Goal: Communication & Community: Answer question/provide support

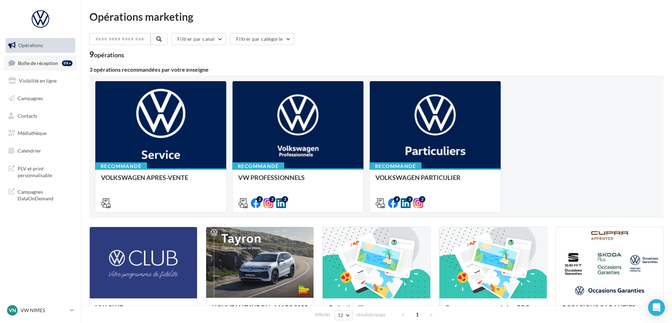
click at [40, 67] on link "Boîte de réception 99+" at bounding box center [40, 63] width 72 height 15
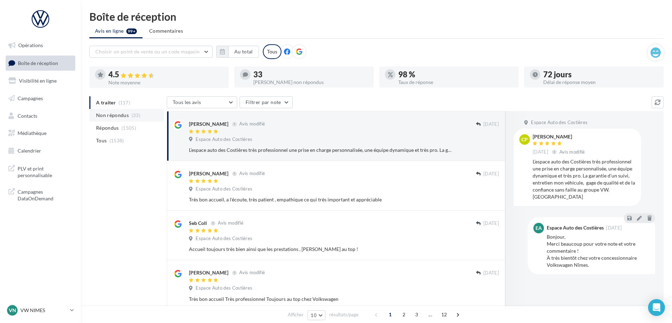
click at [130, 117] on li "Non répondus (33)" at bounding box center [126, 115] width 75 height 13
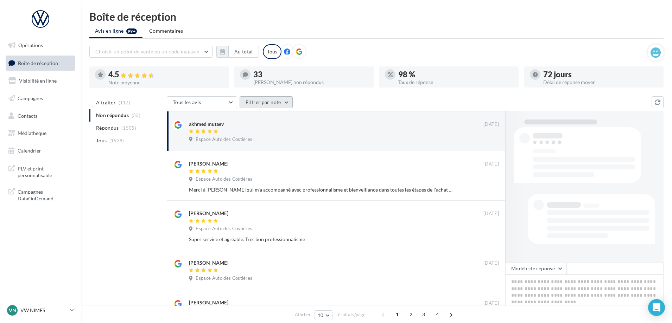
click at [267, 107] on button "Filtrer par note" at bounding box center [266, 102] width 53 height 12
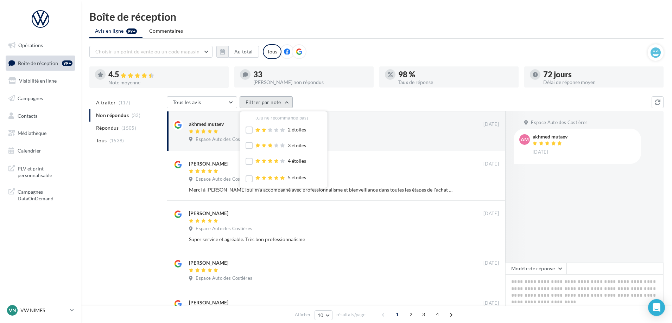
scroll to position [20, 0]
click at [283, 179] on div "(Ou recommande)" at bounding box center [281, 179] width 51 height 6
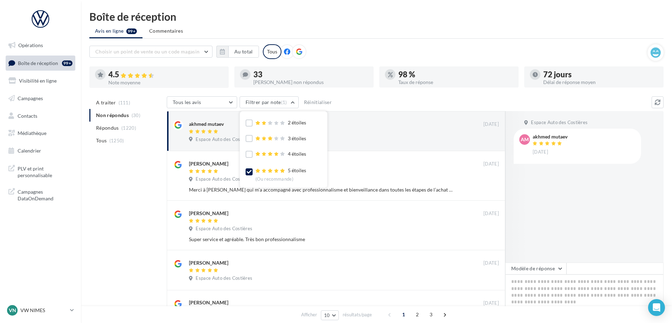
click at [349, 101] on div "Tous les avis Tous les avis Avis avec commentaire Avis sans commentaire Filtrer…" at bounding box center [409, 102] width 485 height 13
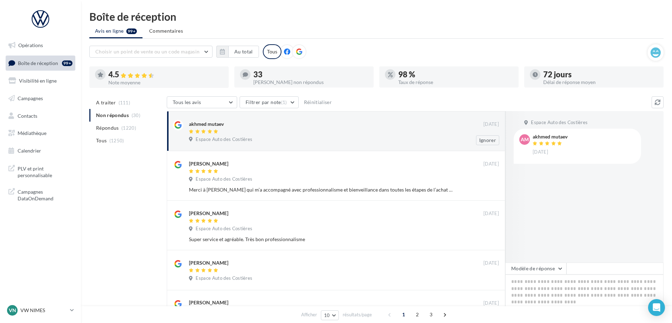
click at [397, 130] on div at bounding box center [336, 132] width 295 height 6
click at [545, 265] on button "Modèle de réponse" at bounding box center [535, 269] width 61 height 12
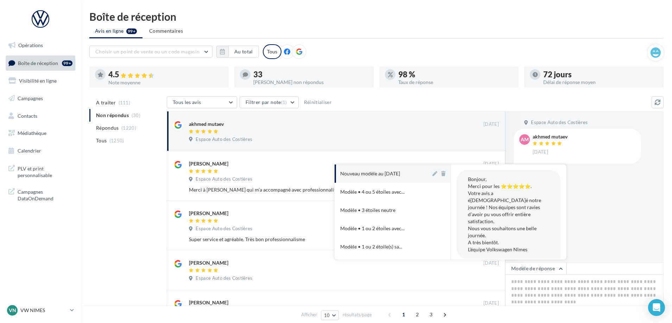
click at [367, 175] on div "Nouveau modèle au [DATE]" at bounding box center [370, 173] width 60 height 7
type textarea "**********"
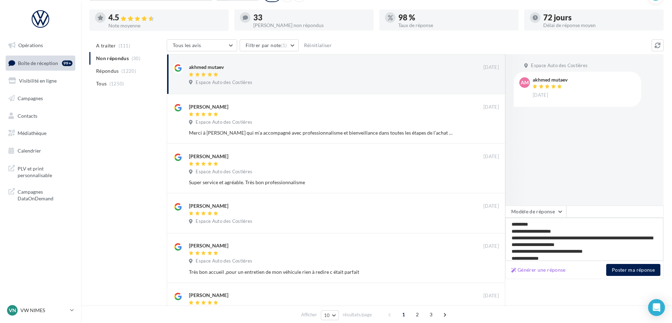
scroll to position [111, 0]
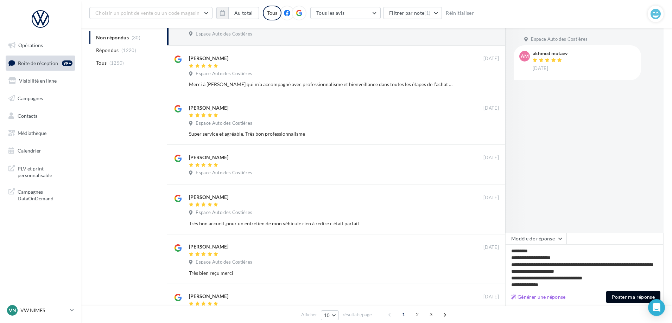
click at [635, 302] on button "Poster ma réponse" at bounding box center [633, 297] width 54 height 12
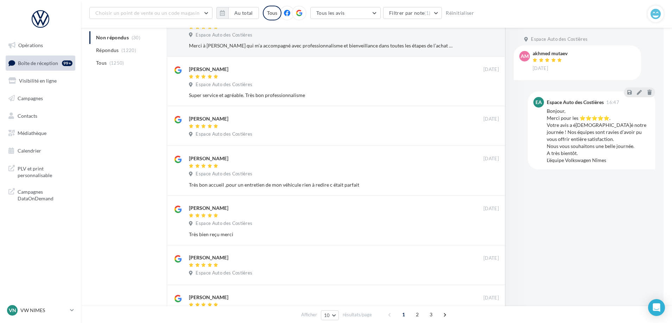
scroll to position [76, 0]
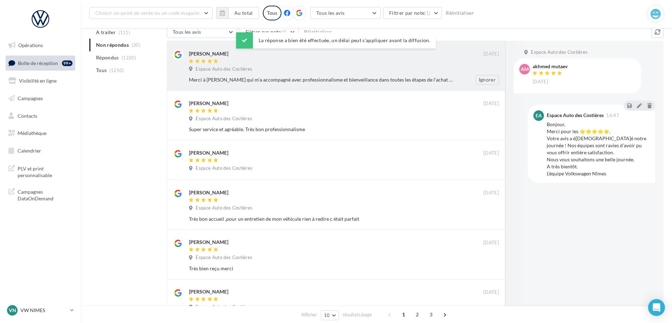
click at [325, 68] on div "Espace Auto des Costières" at bounding box center [344, 70] width 310 height 8
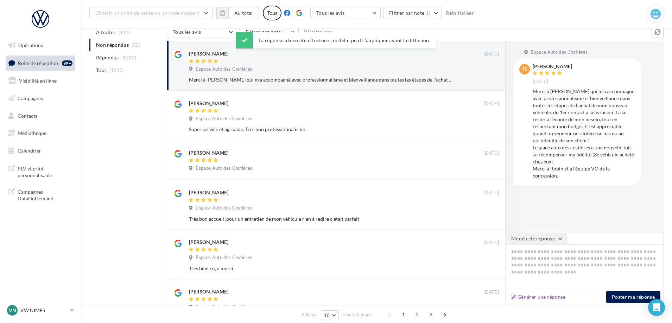
click at [549, 235] on button "Modèle de réponse" at bounding box center [535, 239] width 61 height 12
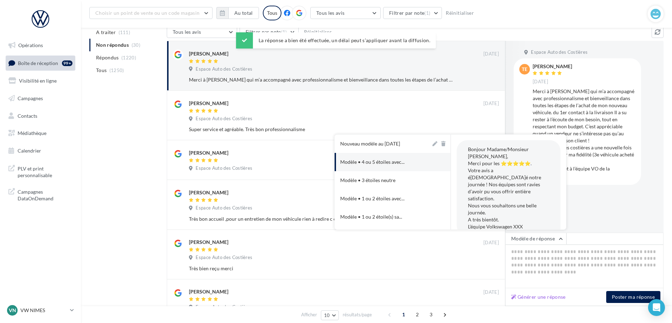
click at [380, 148] on button "Nouveau modèle au [DATE]" at bounding box center [383, 144] width 96 height 18
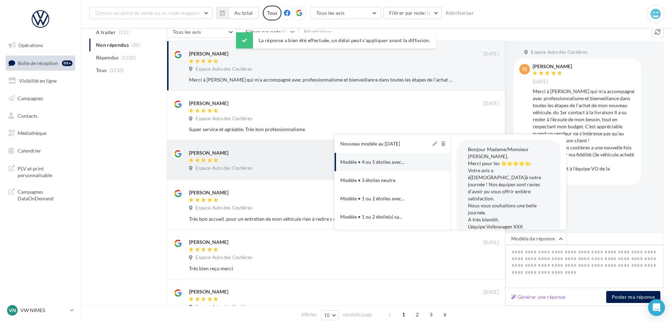
type textarea "**********"
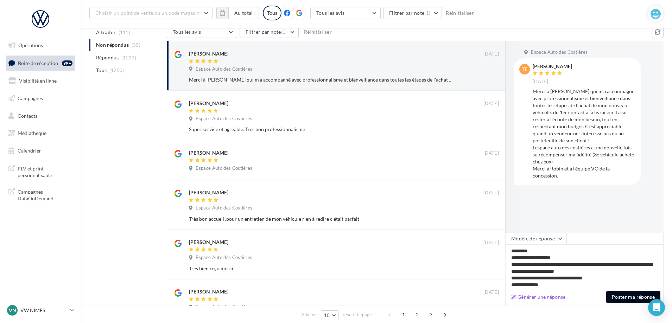
click at [635, 299] on button "Poster ma réponse" at bounding box center [633, 297] width 54 height 12
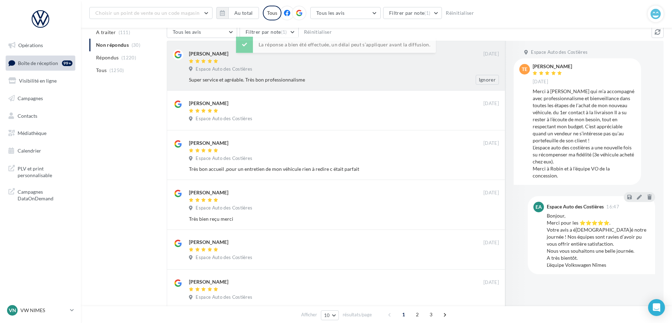
click at [334, 72] on div "Espace Auto des Costières" at bounding box center [344, 70] width 310 height 8
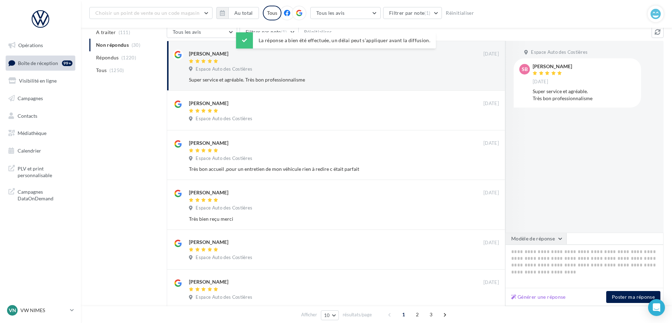
click at [539, 242] on button "Modèle de réponse" at bounding box center [535, 239] width 61 height 12
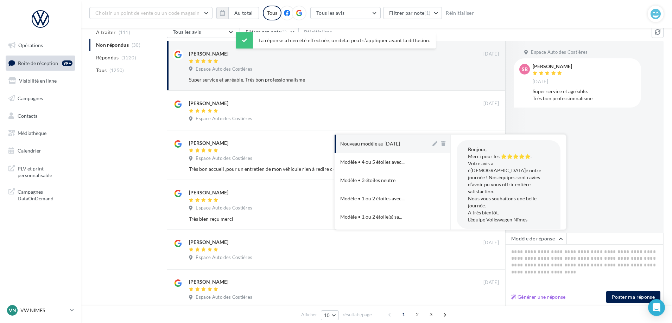
click at [387, 145] on div "Nouveau modèle au [DATE]" at bounding box center [370, 143] width 60 height 7
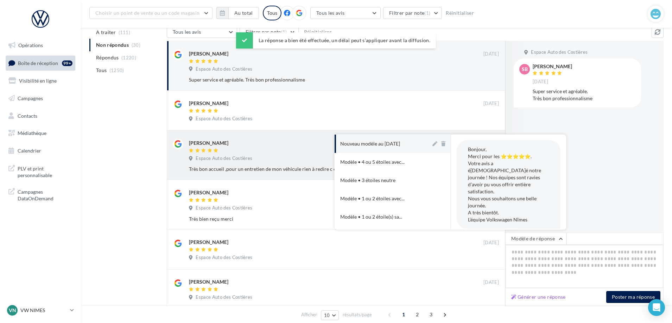
type textarea "**********"
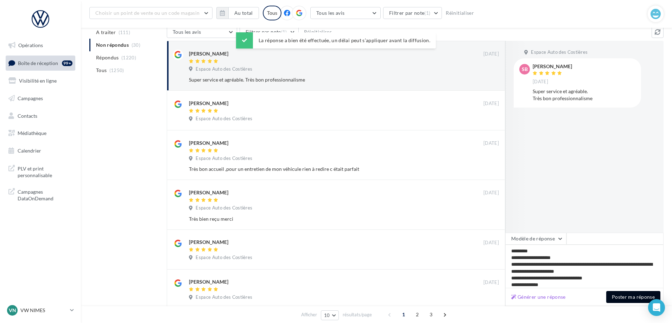
click at [632, 299] on button "Poster ma réponse" at bounding box center [633, 297] width 54 height 12
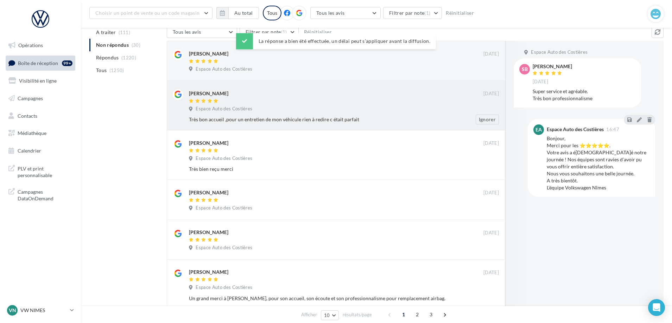
click at [389, 81] on div "[PERSON_NAME] [DATE] Espace Auto des Costières Très bon accueil ,pour un entret…" at bounding box center [336, 106] width 339 height 50
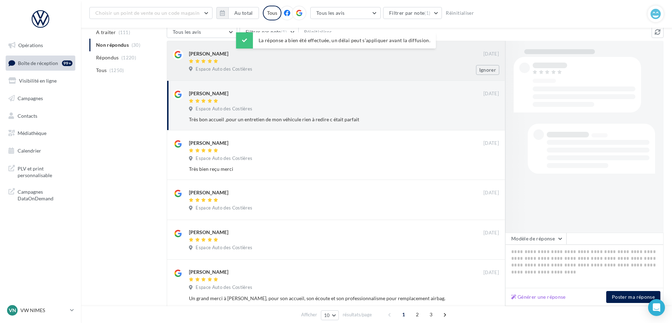
click at [390, 65] on div "[PERSON_NAME] [DATE] Espace Auto des Costières Ignorer" at bounding box center [344, 62] width 310 height 25
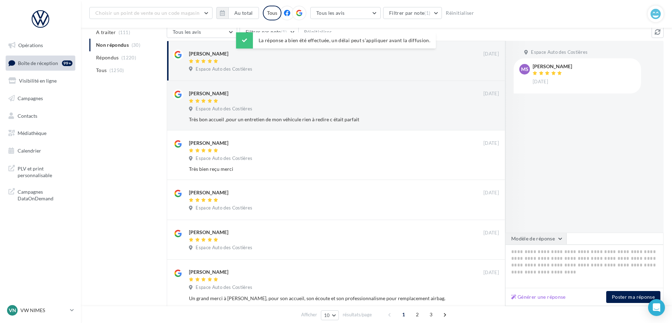
click at [549, 240] on button "Modèle de réponse" at bounding box center [535, 239] width 61 height 12
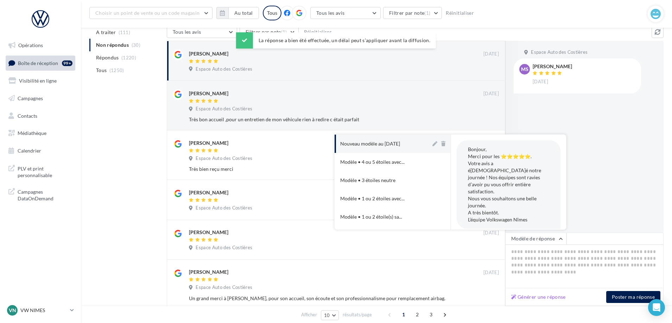
click at [384, 137] on button "Nouveau modèle au [DATE]" at bounding box center [383, 144] width 96 height 18
type textarea "**********"
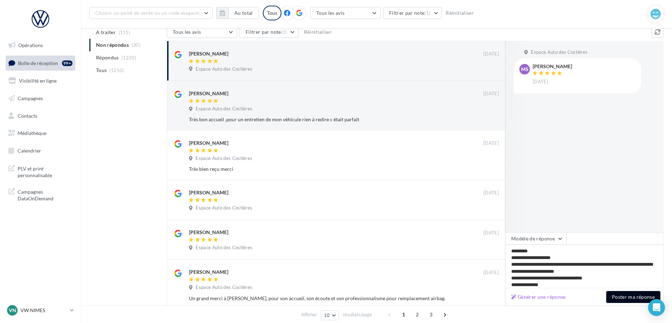
click at [636, 299] on button "Poster ma réponse" at bounding box center [633, 297] width 54 height 12
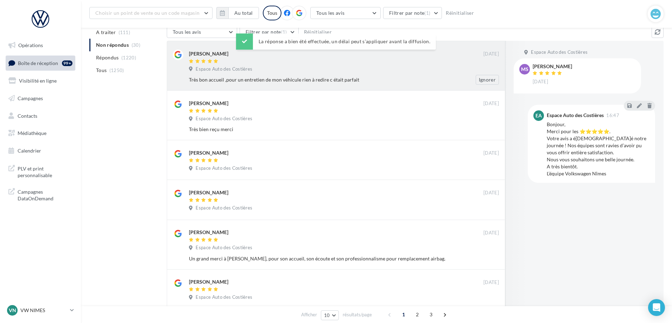
click at [348, 59] on div at bounding box center [336, 62] width 295 height 6
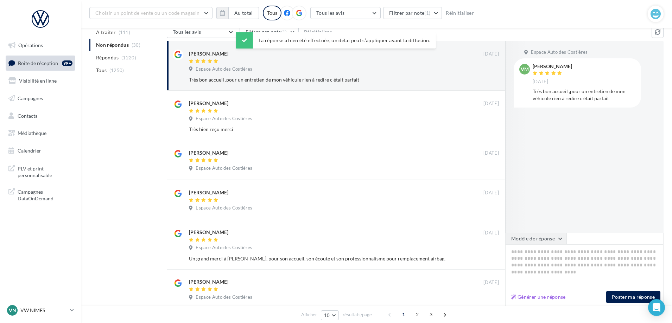
click at [534, 236] on button "Modèle de réponse" at bounding box center [535, 239] width 61 height 12
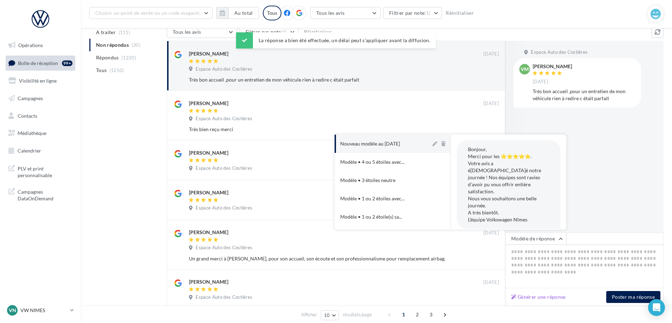
click at [373, 141] on div "Nouveau modèle au [DATE]" at bounding box center [370, 143] width 60 height 7
type textarea "**********"
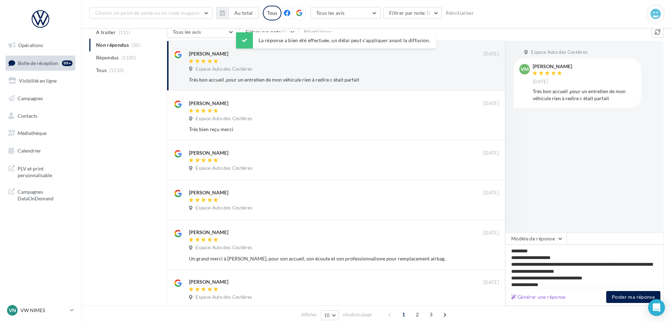
click at [623, 305] on div "Générer une réponse Poster ma réponse" at bounding box center [584, 298] width 158 height 18
click at [623, 298] on button "Poster ma réponse" at bounding box center [633, 297] width 54 height 12
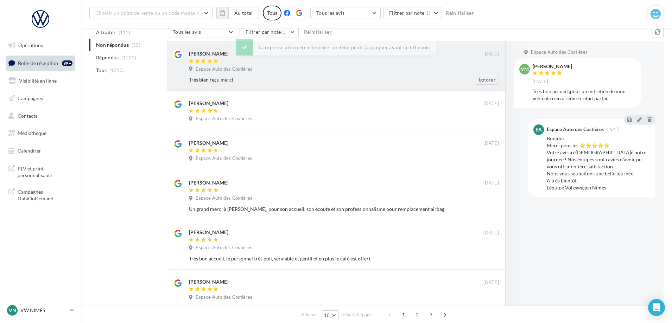
click at [365, 70] on div "Espace Auto des Costières" at bounding box center [344, 70] width 310 height 8
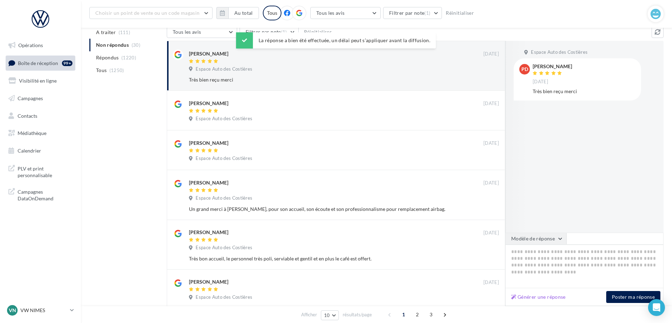
click at [543, 241] on button "Modèle de réponse" at bounding box center [535, 239] width 61 height 12
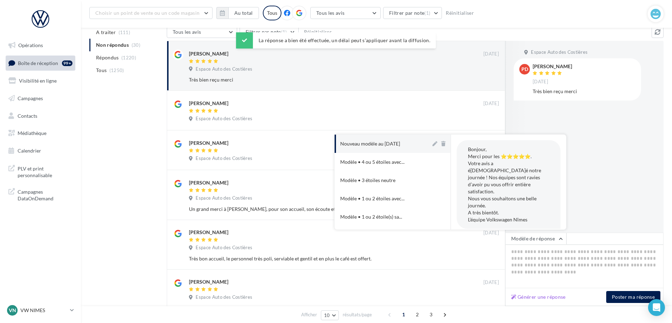
click at [388, 137] on button "Nouveau modèle au [DATE]" at bounding box center [383, 144] width 96 height 18
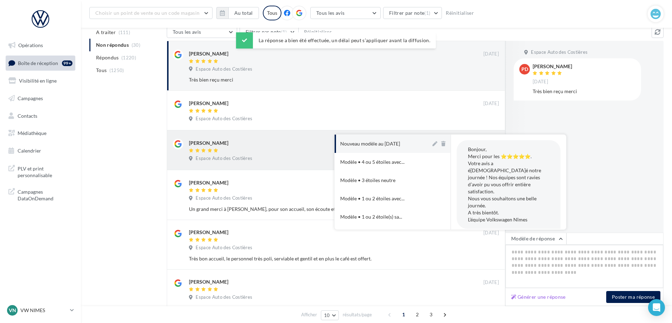
type textarea "**********"
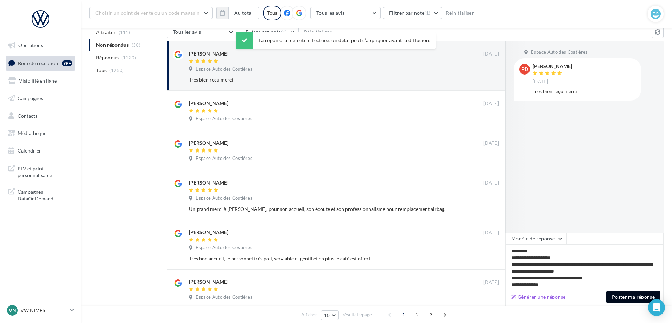
drag, startPoint x: 636, startPoint y: 298, endPoint x: 631, endPoint y: 295, distance: 5.3
click at [635, 297] on button "Poster ma réponse" at bounding box center [633, 297] width 54 height 12
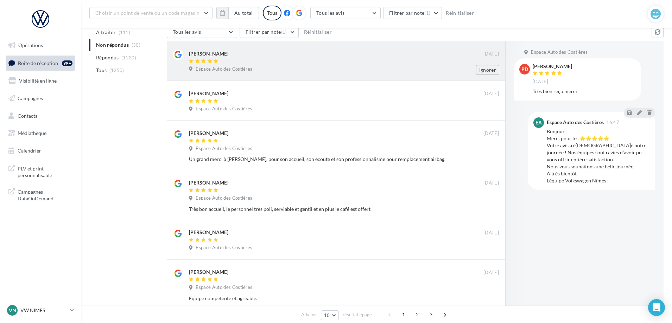
click at [386, 73] on div "[PERSON_NAME] [DATE] Espace Auto des Costières Ignorer" at bounding box center [344, 62] width 310 height 25
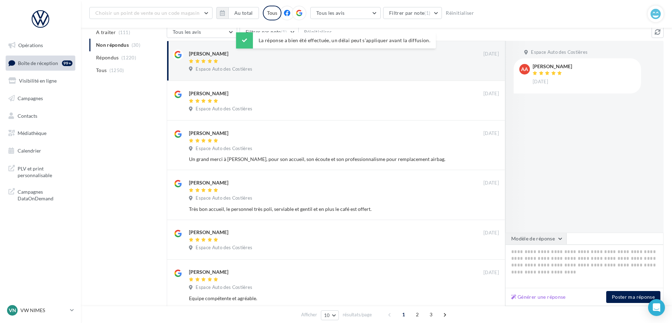
click at [536, 235] on button "Modèle de réponse" at bounding box center [535, 239] width 61 height 12
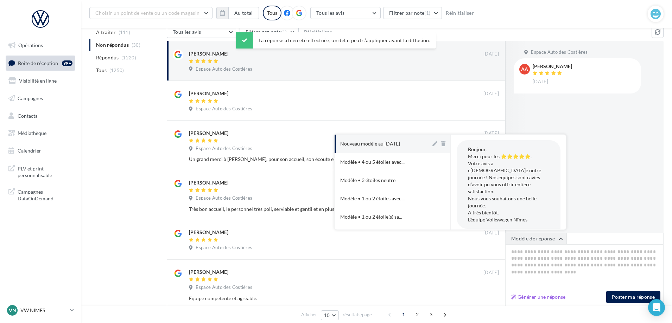
click at [539, 242] on button "Modèle de réponse" at bounding box center [535, 239] width 61 height 12
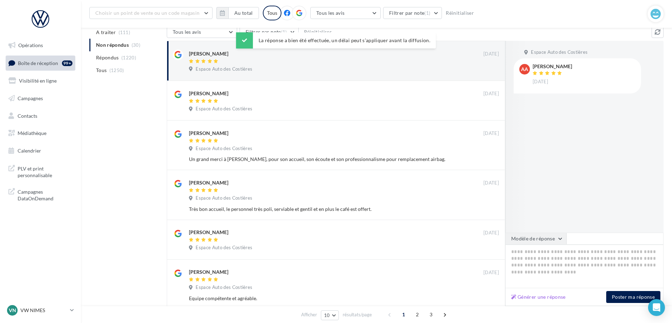
click at [529, 235] on button "Modèle de réponse" at bounding box center [535, 239] width 61 height 12
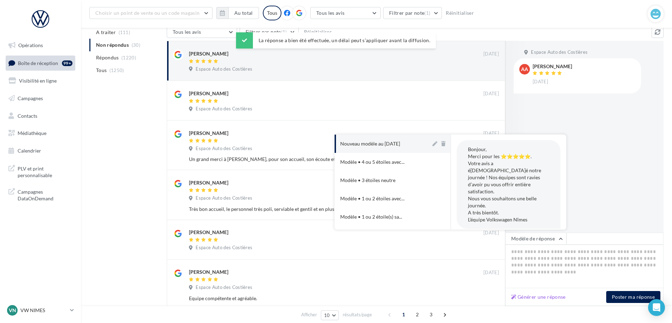
click at [400, 140] on div "Nouveau modèle au [DATE]" at bounding box center [370, 143] width 60 height 7
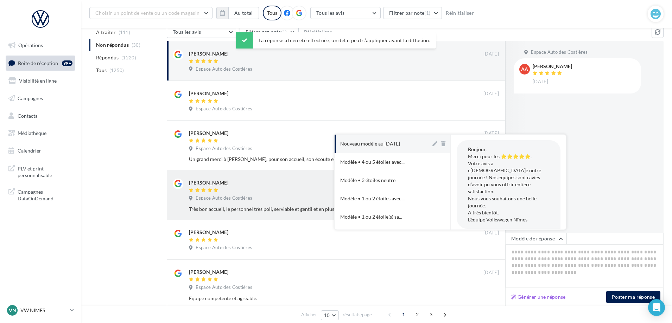
type textarea "**********"
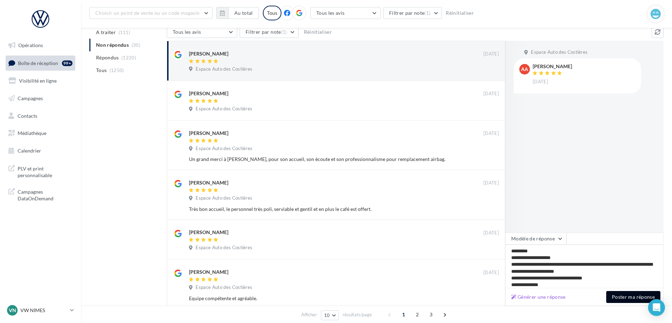
click at [637, 296] on button "Poster ma réponse" at bounding box center [633, 297] width 54 height 12
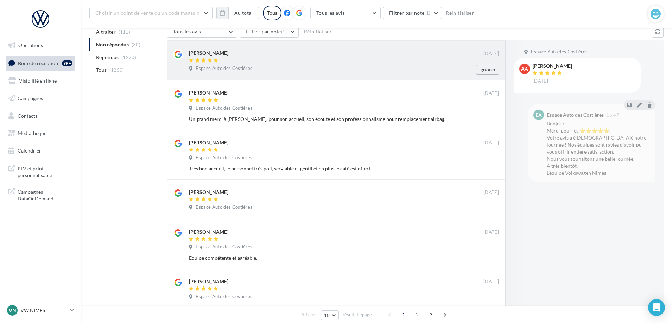
click at [370, 76] on div "[PERSON_NAME] [DATE] Espace Auto des Costières Ignorer" at bounding box center [336, 60] width 339 height 40
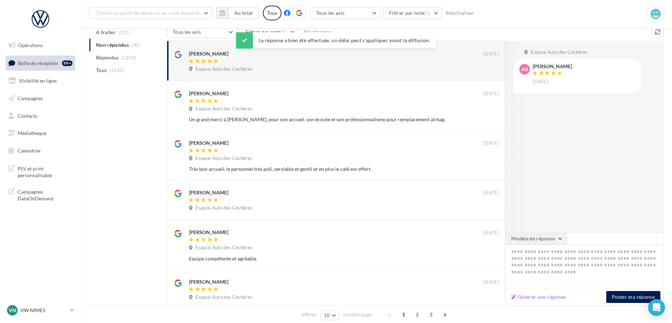
click at [532, 236] on button "Modèle de réponse" at bounding box center [535, 239] width 61 height 12
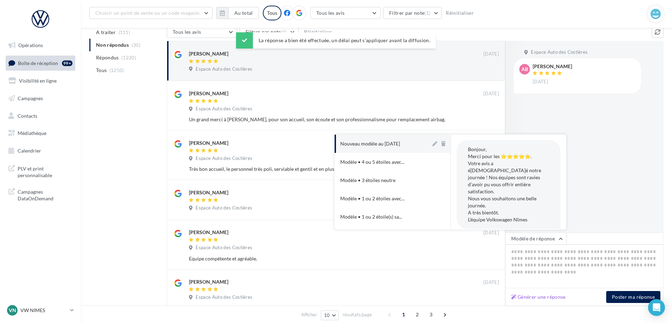
click at [358, 147] on button "Nouveau modèle au [DATE]" at bounding box center [383, 144] width 96 height 18
type textarea "**********"
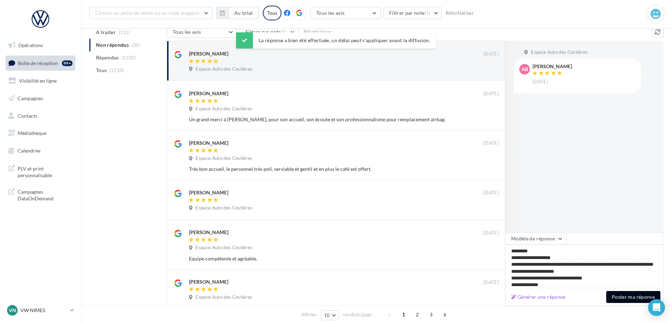
click at [633, 294] on button "Poster ma réponse" at bounding box center [633, 297] width 54 height 12
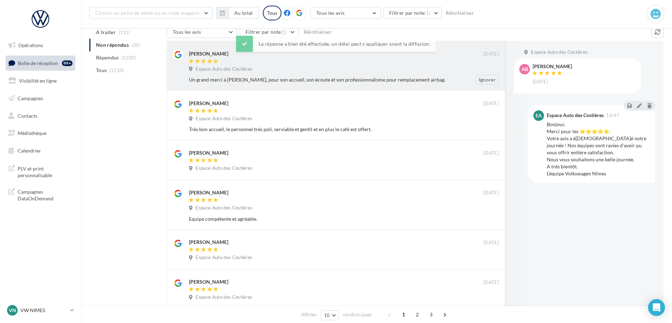
click at [381, 69] on div "Espace Auto des Costières" at bounding box center [344, 70] width 310 height 8
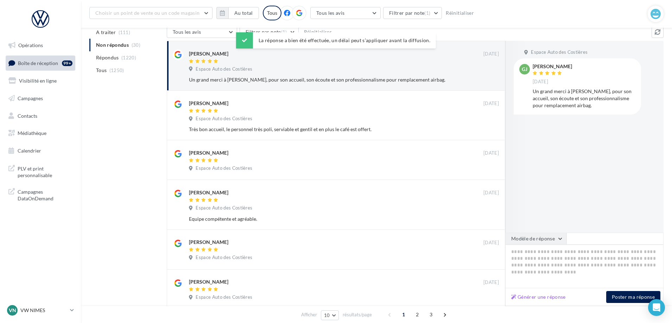
click at [545, 244] on button "Modèle de réponse" at bounding box center [535, 239] width 61 height 12
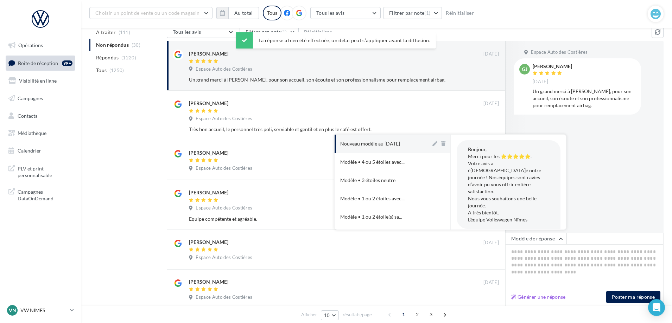
click at [391, 144] on div "Nouveau modèle au [DATE]" at bounding box center [370, 143] width 60 height 7
type textarea "**********"
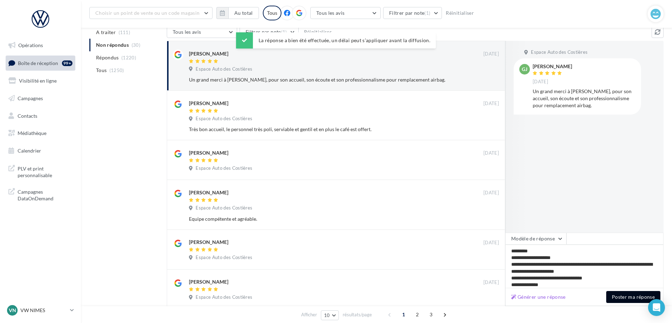
click at [624, 299] on button "Poster ma réponse" at bounding box center [633, 297] width 54 height 12
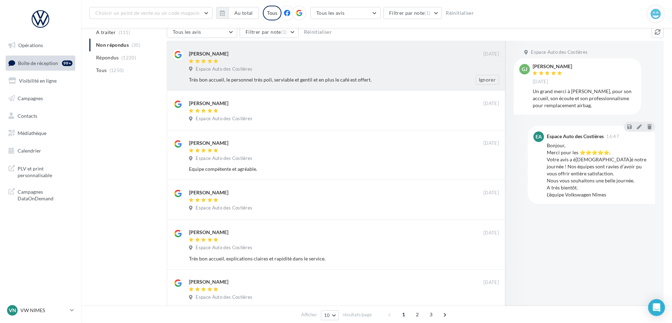
click at [309, 78] on div "Très bon accueil, le personnel très poli, serviable et gentil et en plus le caf…" at bounding box center [321, 79] width 264 height 7
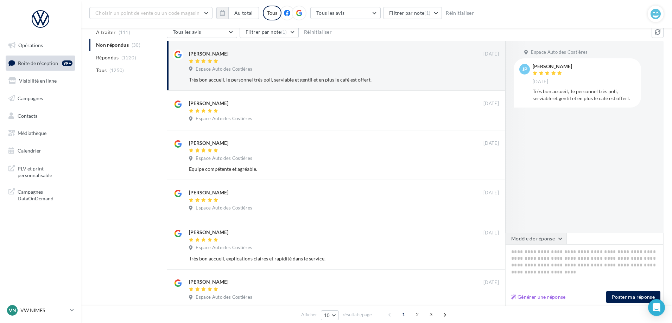
click at [529, 243] on button "Modèle de réponse" at bounding box center [535, 239] width 61 height 12
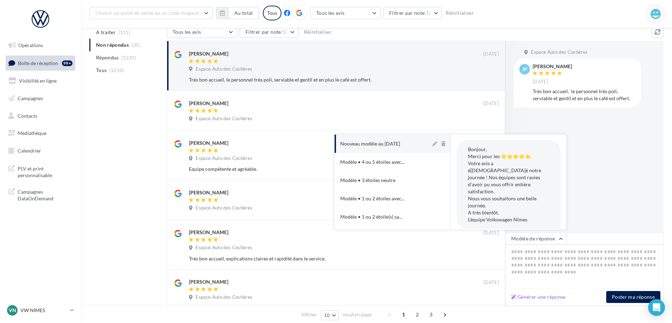
click at [380, 141] on div "Nouveau modèle au [DATE]" at bounding box center [370, 143] width 60 height 7
type textarea "**********"
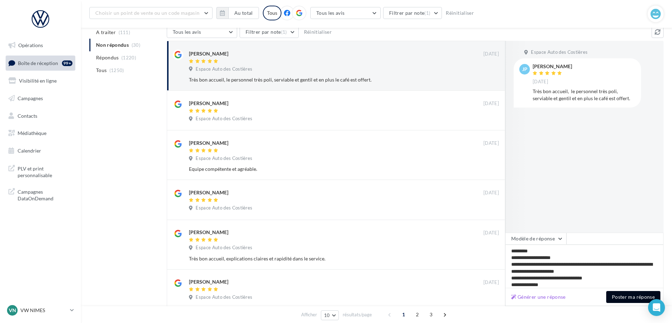
click at [622, 296] on button "Poster ma réponse" at bounding box center [633, 297] width 54 height 12
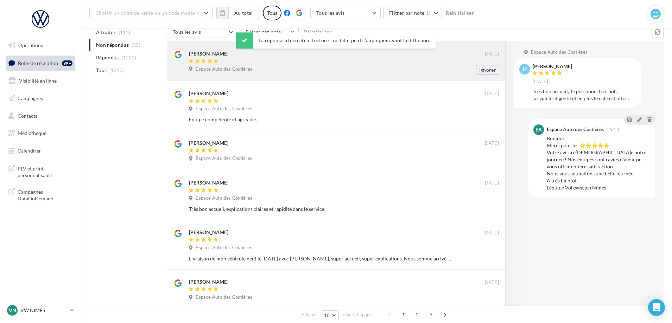
click at [327, 74] on div "Espace Auto des Costières" at bounding box center [344, 70] width 310 height 8
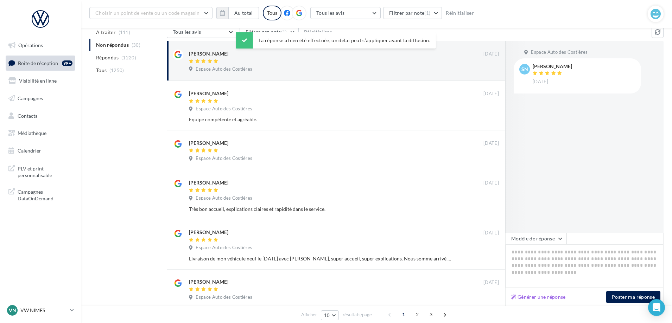
click at [549, 252] on textarea at bounding box center [584, 267] width 158 height 44
click at [544, 241] on button "Modèle de réponse" at bounding box center [535, 239] width 61 height 12
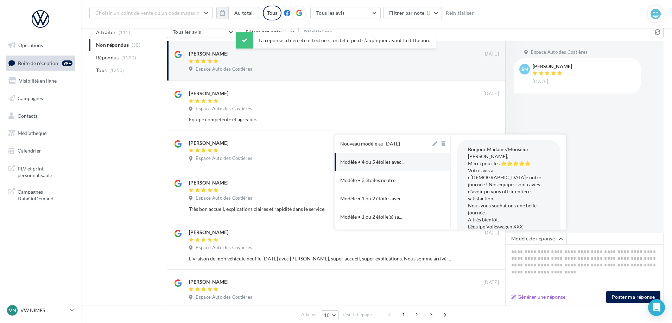
click at [392, 146] on div "Nouveau modèle au [DATE]" at bounding box center [370, 143] width 60 height 7
type textarea "**********"
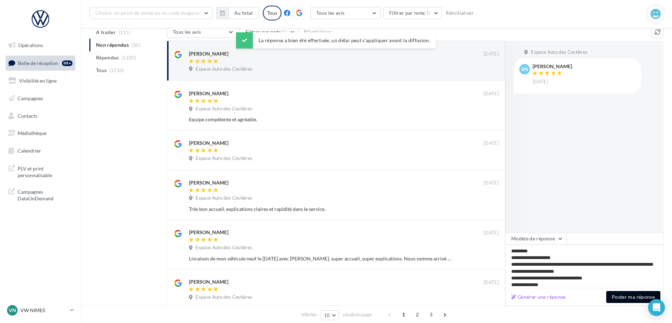
click at [632, 296] on button "Poster ma réponse" at bounding box center [633, 297] width 54 height 12
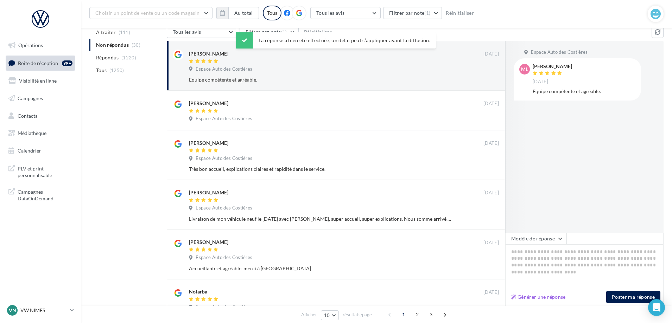
drag, startPoint x: 551, startPoint y: 239, endPoint x: 527, endPoint y: 232, distance: 24.7
click at [550, 239] on button "Modèle de réponse" at bounding box center [535, 239] width 61 height 12
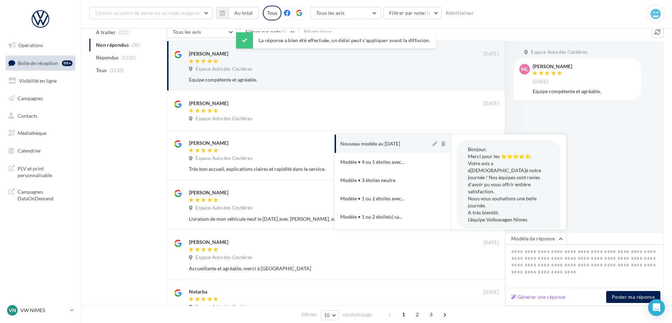
click at [368, 138] on button "Nouveau modèle au [DATE]" at bounding box center [383, 144] width 96 height 18
type textarea "**********"
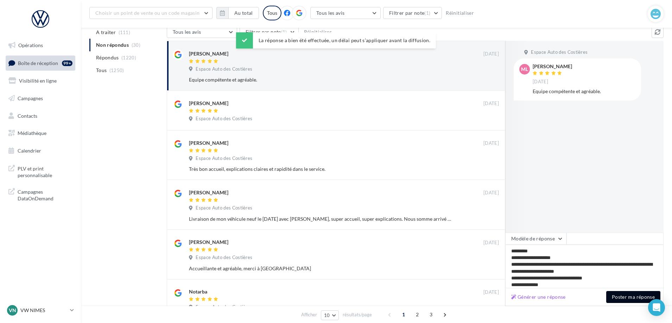
click at [631, 296] on button "Poster ma réponse" at bounding box center [633, 297] width 54 height 12
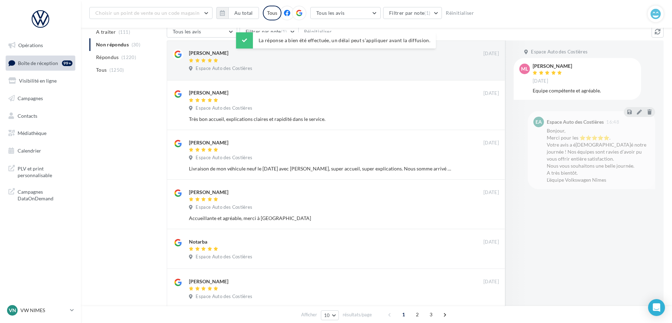
click at [360, 71] on body "Opérations Boîte de réception 99+ Visibilité en ligne Campagnes Contacts Médiat…" at bounding box center [336, 96] width 672 height 323
click at [416, 60] on div at bounding box center [336, 62] width 295 height 6
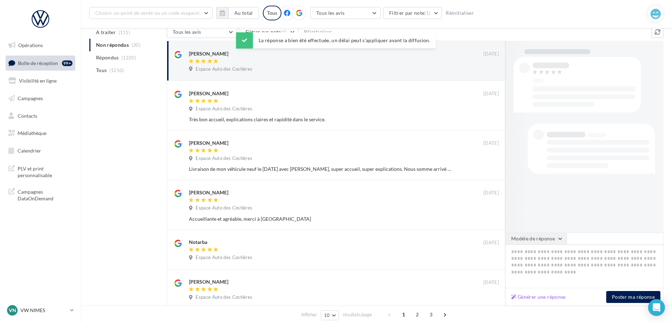
click at [540, 239] on button "Modèle de réponse" at bounding box center [535, 239] width 61 height 12
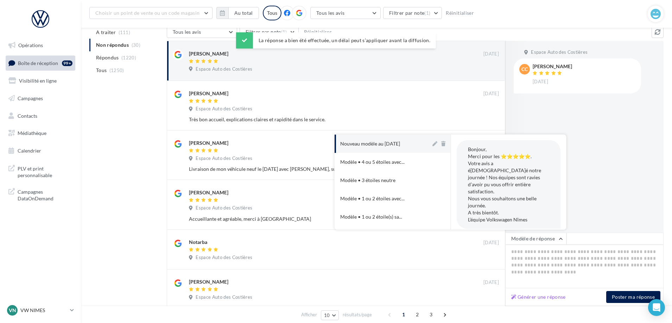
click at [399, 147] on button "Nouveau modèle au [DATE]" at bounding box center [383, 144] width 96 height 18
type textarea "**********"
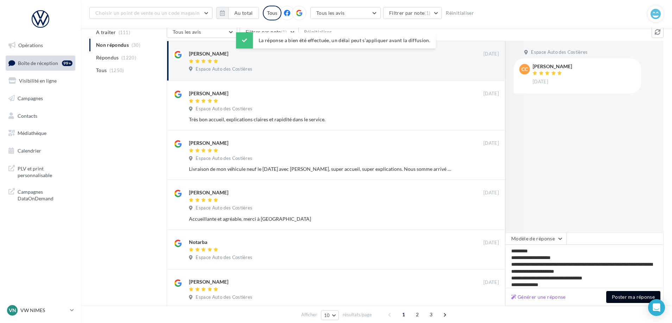
click at [627, 297] on button "Poster ma réponse" at bounding box center [633, 297] width 54 height 12
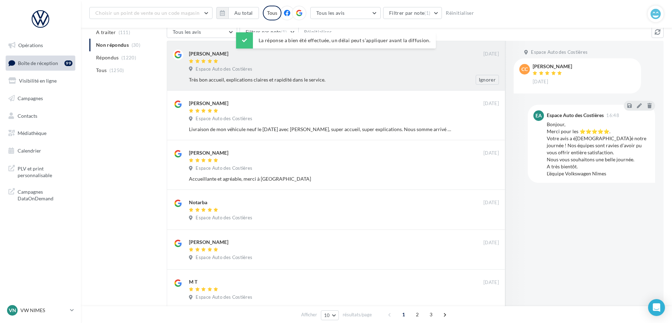
click at [388, 74] on div "Espace Auto des Costières" at bounding box center [344, 70] width 310 height 8
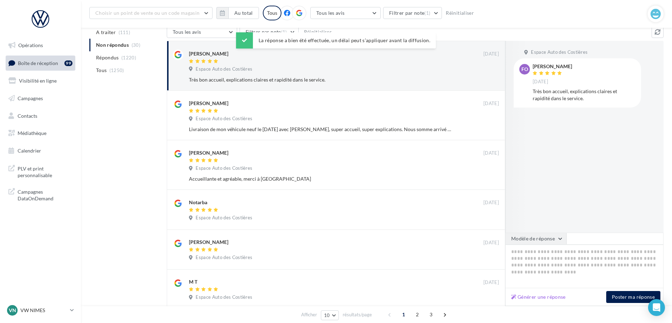
click at [543, 236] on button "Modèle de réponse" at bounding box center [535, 239] width 61 height 12
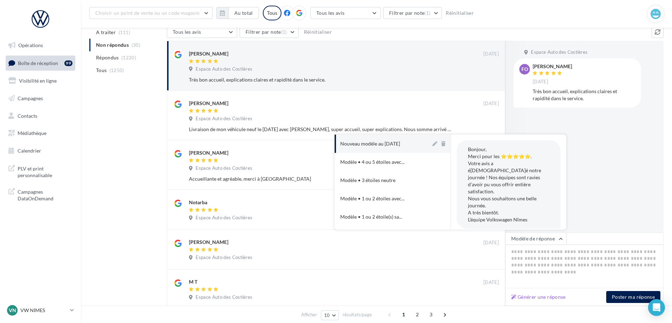
click at [397, 146] on div "Nouveau modèle au [DATE]" at bounding box center [370, 143] width 60 height 7
type textarea "**********"
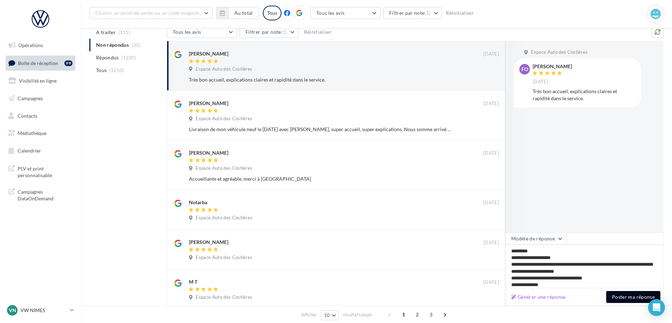
click at [621, 296] on button "Poster ma réponse" at bounding box center [633, 297] width 54 height 12
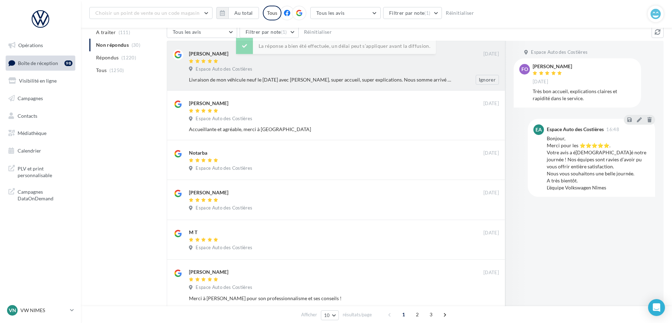
click at [354, 74] on div "Espace Auto des Costières" at bounding box center [344, 70] width 310 height 8
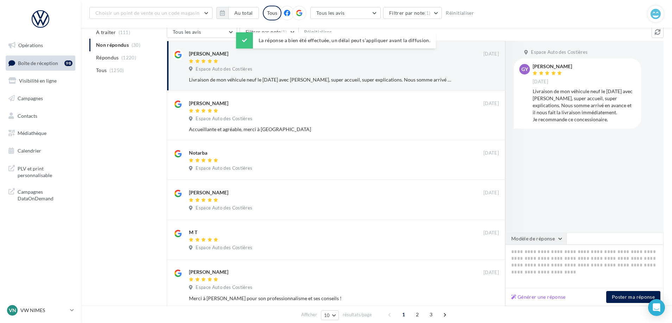
click at [536, 241] on button "Modèle de réponse" at bounding box center [535, 239] width 61 height 12
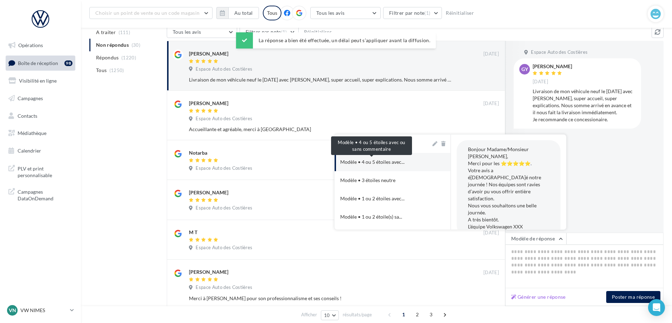
click at [381, 143] on div "Nouveau modèle au [DATE]" at bounding box center [370, 143] width 60 height 7
type textarea "**********"
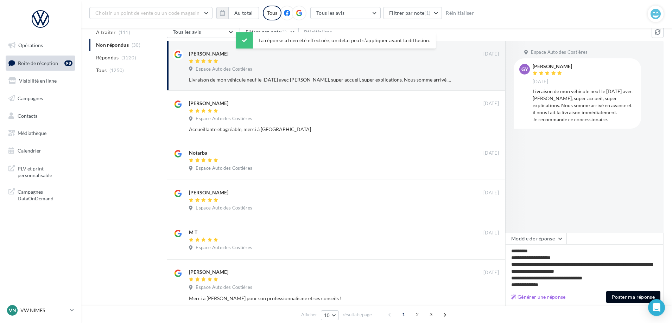
click at [629, 299] on button "Poster ma réponse" at bounding box center [633, 297] width 54 height 12
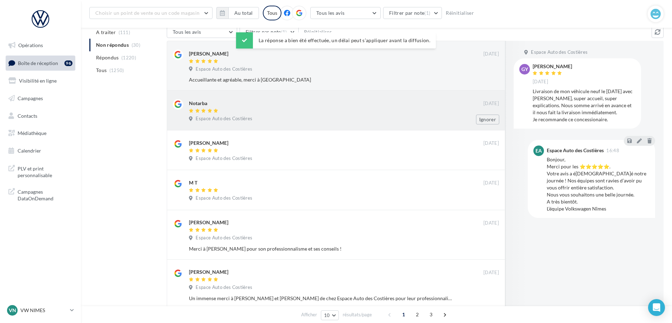
drag, startPoint x: 423, startPoint y: 81, endPoint x: 428, endPoint y: 94, distance: 14.6
click at [423, 81] on div "Accueillante et agréable, merci à [GEOGRAPHIC_DATA]" at bounding box center [321, 79] width 264 height 7
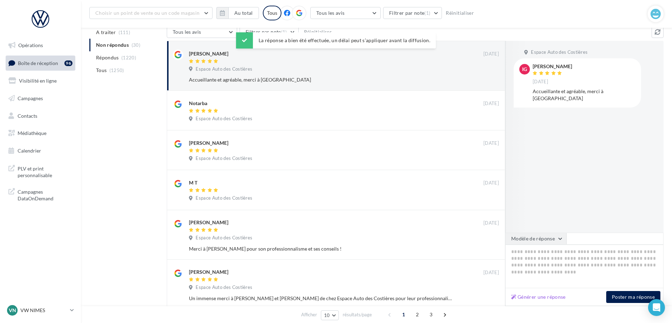
click at [556, 244] on button "Modèle de réponse" at bounding box center [535, 239] width 61 height 12
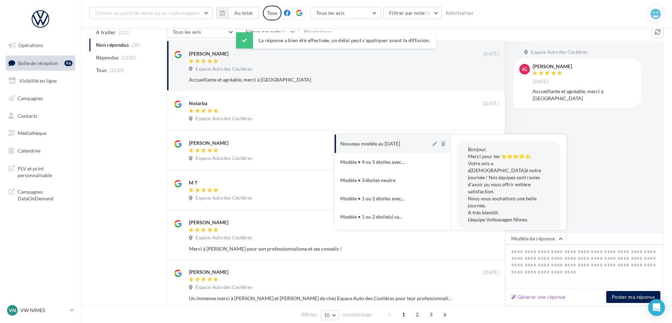
click at [412, 140] on button "Nouveau modèle au [DATE]" at bounding box center [383, 144] width 96 height 18
type textarea "**********"
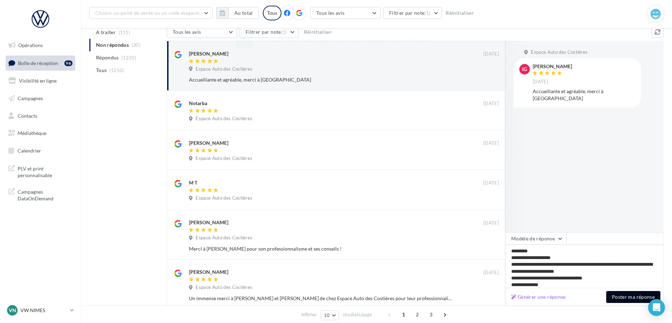
click at [638, 298] on button "Poster ma réponse" at bounding box center [633, 297] width 54 height 12
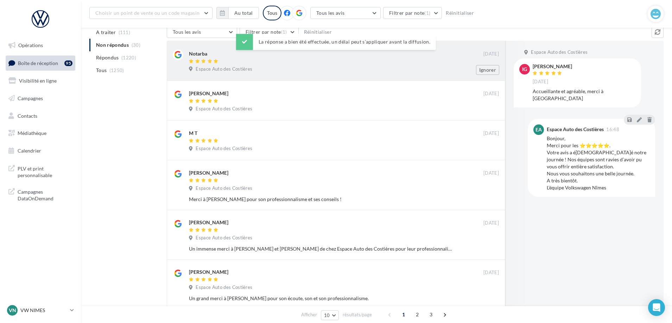
click at [386, 75] on div "Notarba [DATE] Espace Auto des Costières Ignorer" at bounding box center [336, 61] width 339 height 40
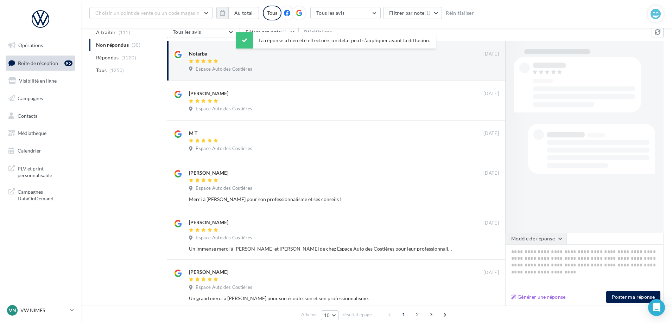
click at [557, 236] on button "Modèle de réponse" at bounding box center [535, 239] width 61 height 12
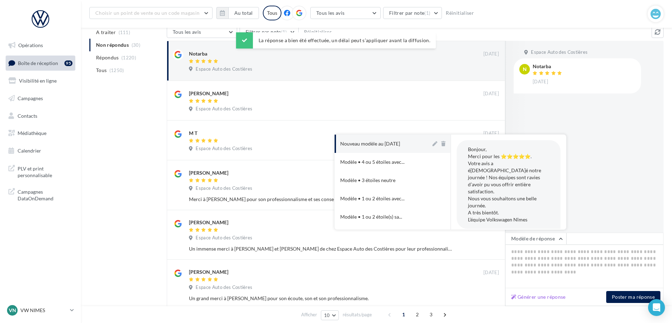
click at [385, 143] on div "Nouveau modèle au [DATE]" at bounding box center [370, 143] width 60 height 7
type textarea "**********"
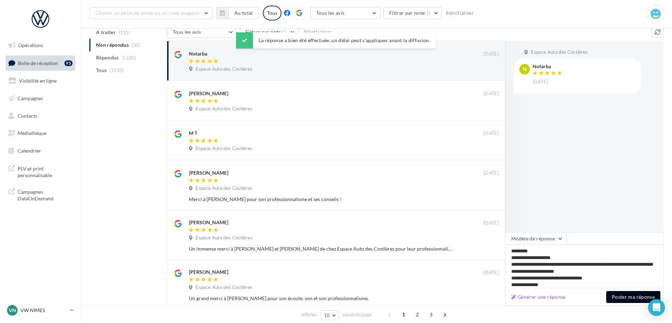
click at [627, 302] on button "Poster ma réponse" at bounding box center [633, 297] width 54 height 12
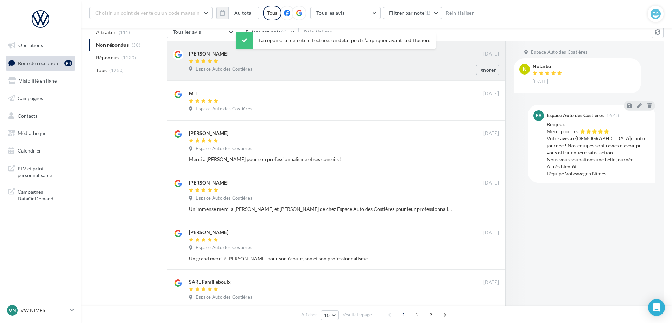
click at [394, 77] on div "[PERSON_NAME] [DATE] Espace Auto des Costières Ignorer" at bounding box center [336, 61] width 339 height 40
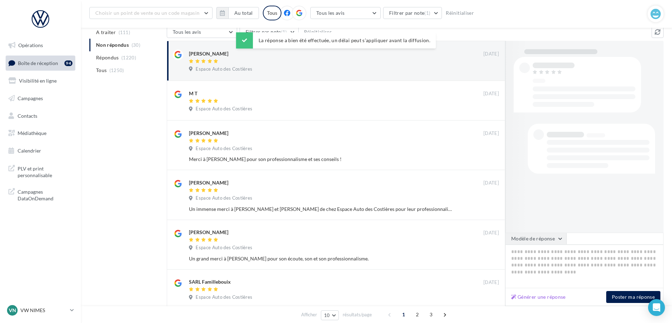
click at [547, 243] on button "Modèle de réponse" at bounding box center [535, 239] width 61 height 12
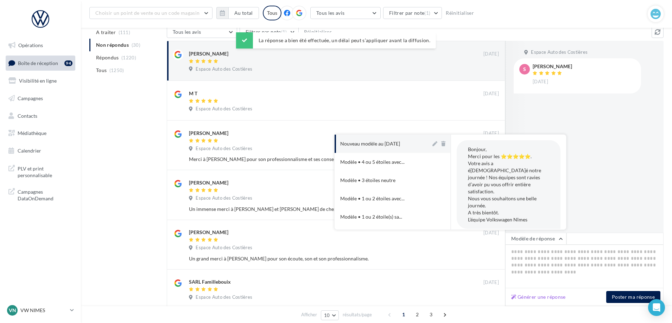
click at [390, 150] on button "Nouveau modèle au [DATE]" at bounding box center [383, 144] width 96 height 18
type textarea "**********"
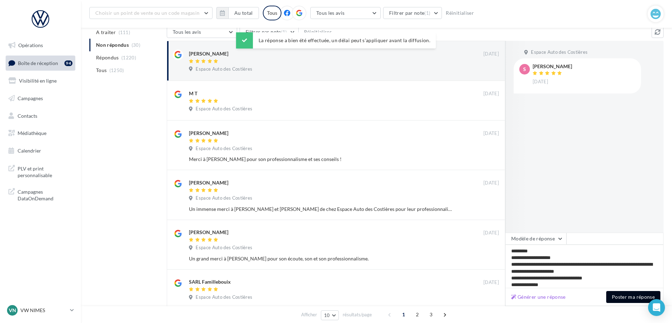
click at [637, 296] on button "Poster ma réponse" at bounding box center [633, 297] width 54 height 12
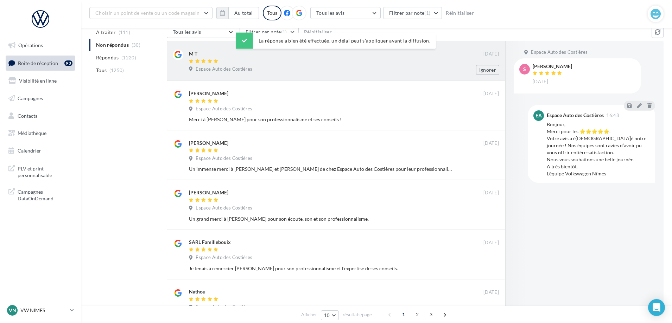
click at [368, 64] on div at bounding box center [336, 62] width 295 height 6
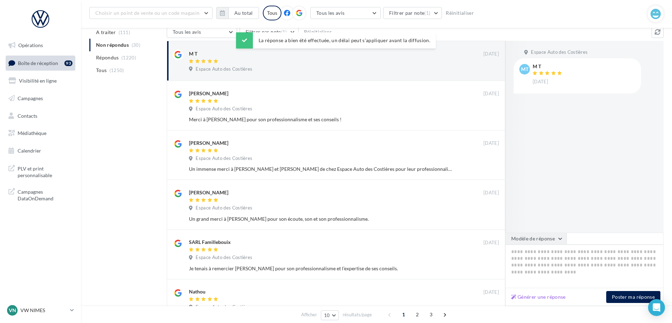
click at [554, 241] on button "Modèle de réponse" at bounding box center [535, 239] width 61 height 12
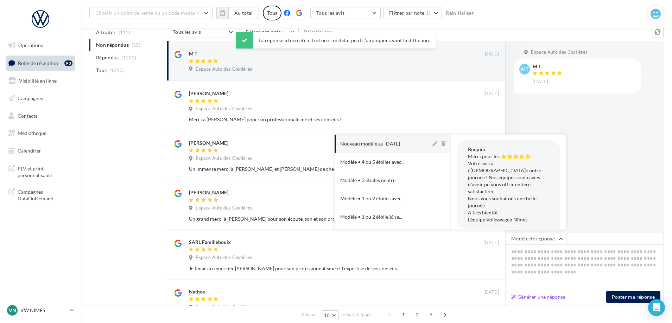
click at [384, 145] on div "Nouveau modèle au [DATE]" at bounding box center [370, 143] width 60 height 7
type textarea "**********"
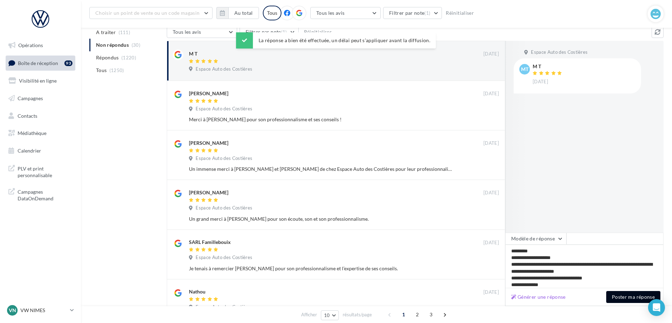
click at [616, 296] on button "Poster ma réponse" at bounding box center [633, 297] width 54 height 12
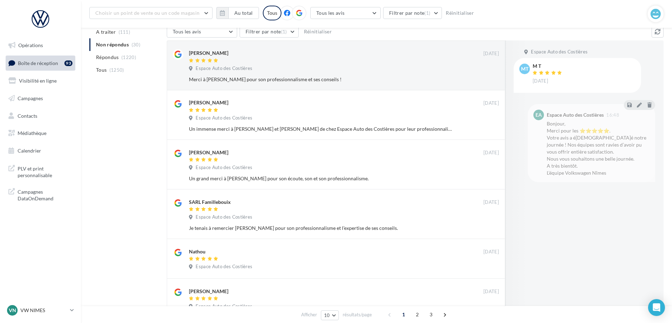
click at [346, 56] on div "[PERSON_NAME]" at bounding box center [336, 52] width 295 height 7
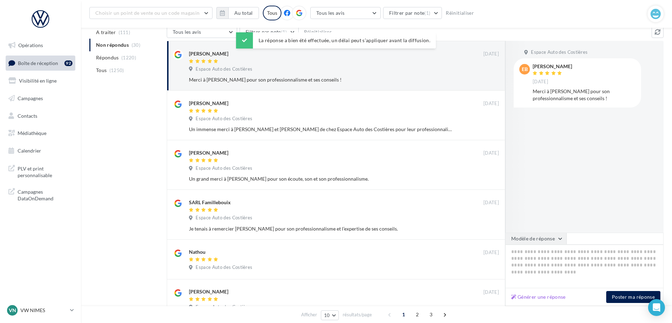
click at [538, 240] on button "Modèle de réponse" at bounding box center [535, 239] width 61 height 12
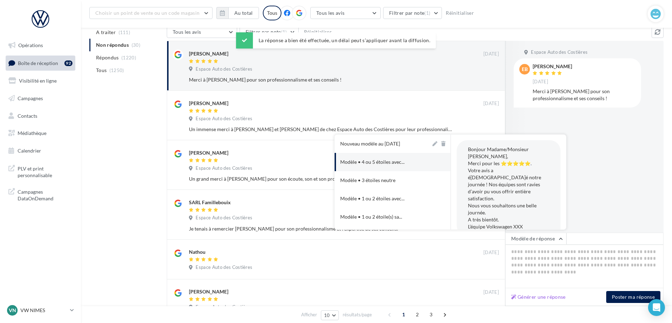
click at [389, 146] on div "Nouveau modèle au [DATE]" at bounding box center [370, 143] width 60 height 7
type textarea "**********"
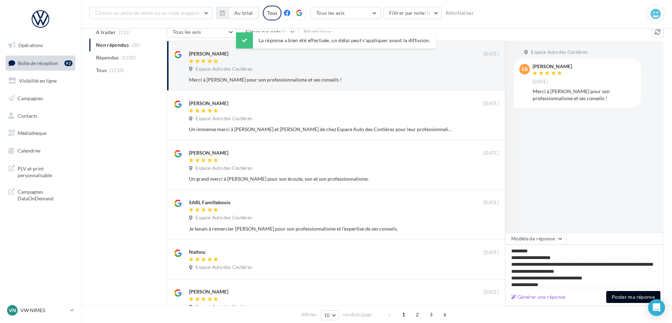
click at [613, 295] on button "Poster ma réponse" at bounding box center [633, 297] width 54 height 12
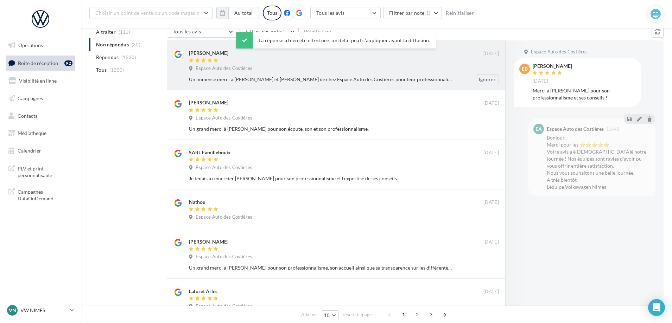
click at [399, 70] on body "Opérations Boîte de réception 92 Visibilité en ligne Campagnes Contacts Médiath…" at bounding box center [336, 96] width 672 height 323
click at [443, 78] on div "Un immense merci à [PERSON_NAME] et [PERSON_NAME] de chez Espace Auto des Costi…" at bounding box center [321, 79] width 264 height 7
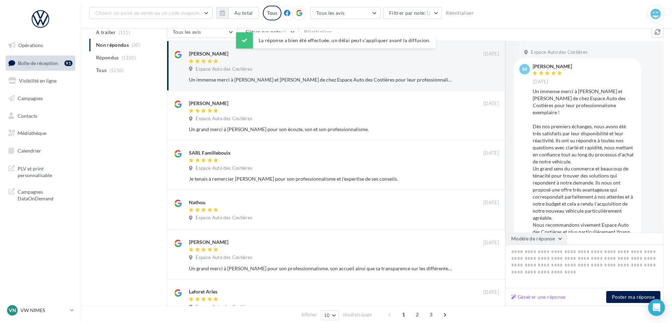
click at [545, 229] on div "Un immense merci à [PERSON_NAME] et [PERSON_NAME] de chez Espace Auto des Costi…" at bounding box center [584, 176] width 103 height 176
click at [545, 234] on button "Modèle de réponse" at bounding box center [535, 239] width 61 height 12
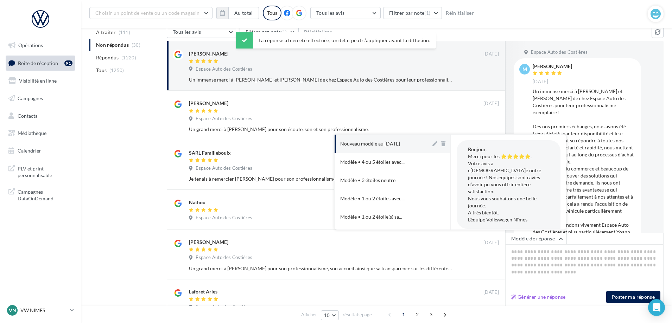
click at [397, 139] on button "Nouveau modèle au [DATE]" at bounding box center [383, 144] width 96 height 18
type textarea "**********"
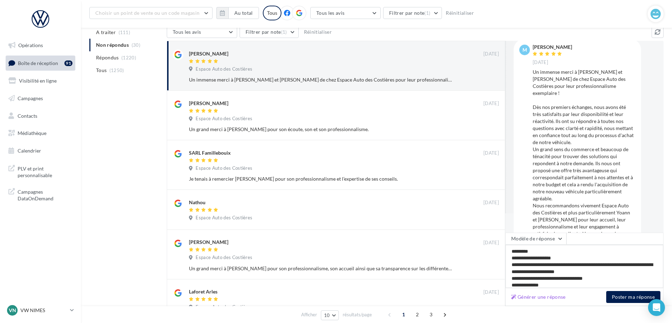
scroll to position [38, 0]
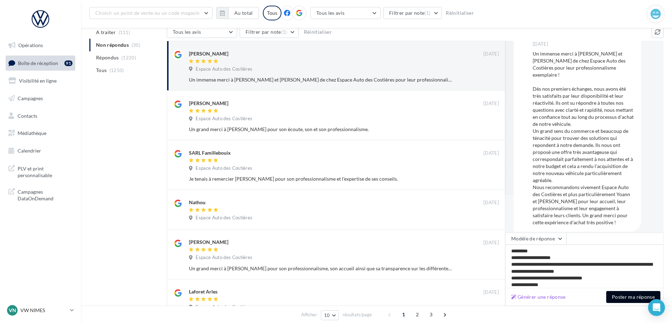
click at [639, 299] on button "Poster ma réponse" at bounding box center [633, 297] width 54 height 12
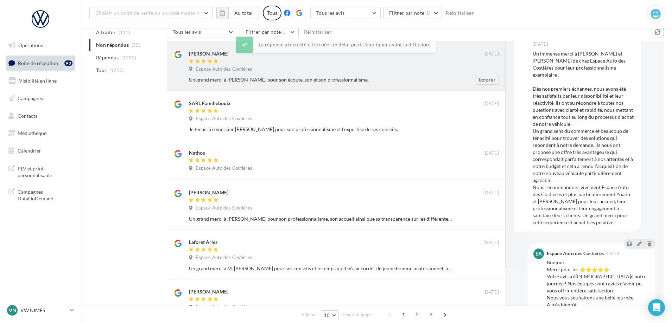
click at [376, 69] on div "Espace Auto des Costières" at bounding box center [344, 70] width 310 height 8
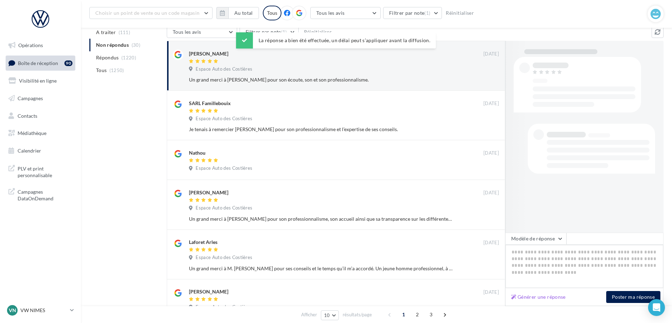
click at [551, 247] on textarea at bounding box center [584, 267] width 158 height 44
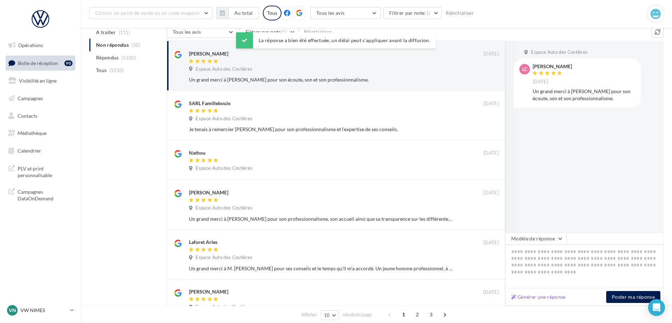
click at [519, 222] on div at bounding box center [527, 137] width 45 height 192
click at [552, 241] on button "Modèle de réponse" at bounding box center [535, 239] width 61 height 12
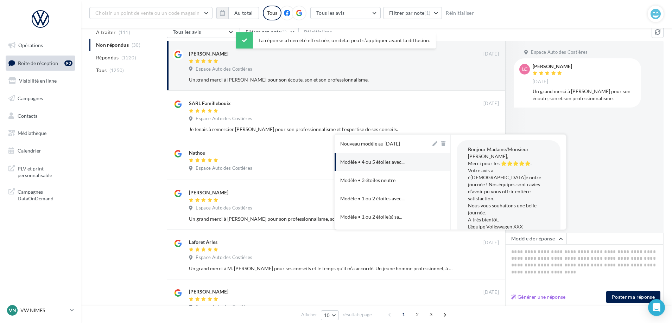
click at [400, 142] on div "Nouveau modèle au [DATE]" at bounding box center [370, 143] width 60 height 7
type textarea "**********"
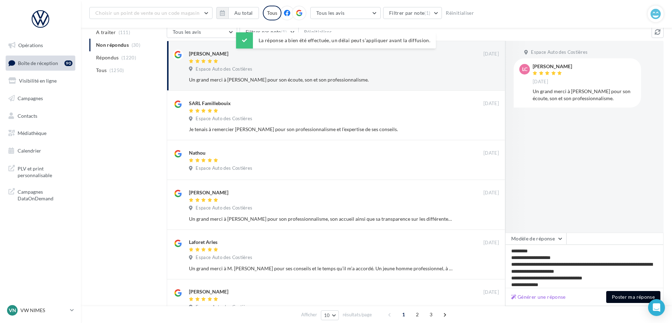
click at [642, 296] on button "Poster ma réponse" at bounding box center [633, 297] width 54 height 12
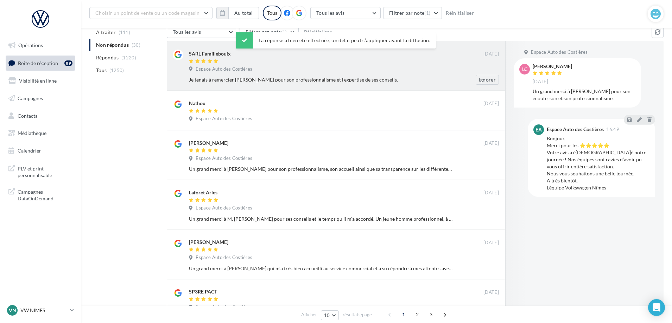
click at [424, 60] on div at bounding box center [336, 62] width 295 height 6
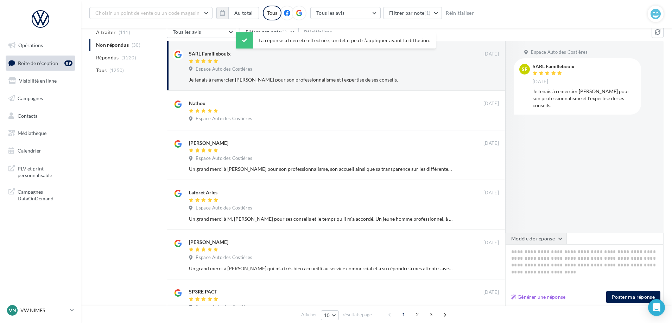
click at [557, 241] on button "Modèle de réponse" at bounding box center [535, 239] width 61 height 12
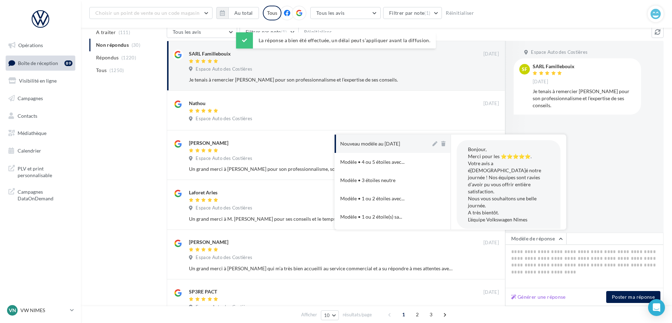
click at [399, 137] on button "Nouveau modèle au [DATE]" at bounding box center [383, 144] width 96 height 18
type textarea "**********"
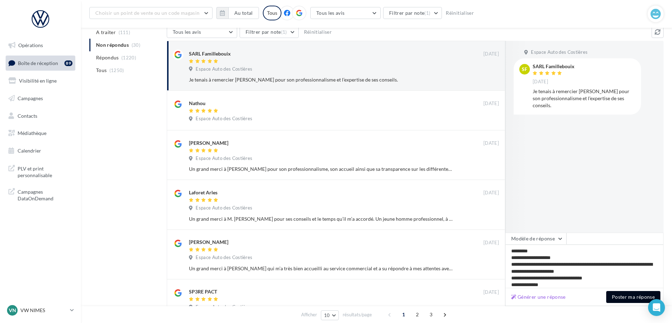
click at [631, 293] on button "Poster ma réponse" at bounding box center [633, 297] width 54 height 12
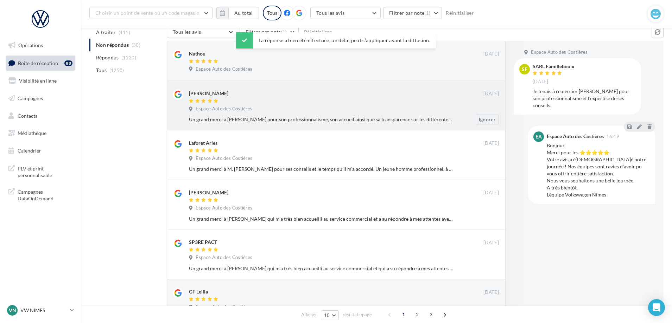
click at [411, 81] on div "[PERSON_NAME] [DATE] Espace Auto des Costières Un grand merci à [PERSON_NAME] p…" at bounding box center [336, 106] width 339 height 50
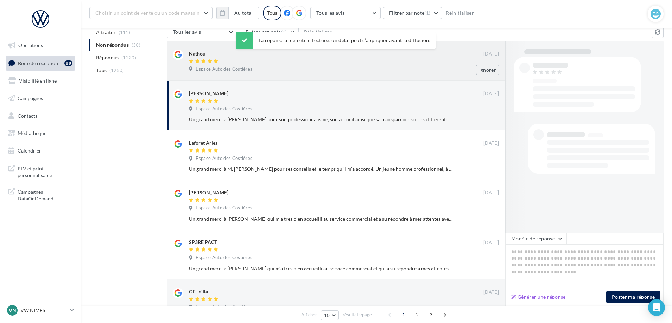
click at [405, 62] on div at bounding box center [336, 62] width 295 height 6
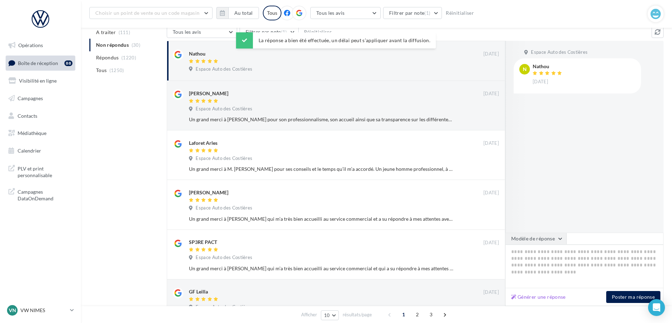
click at [536, 238] on button "Modèle de réponse" at bounding box center [535, 239] width 61 height 12
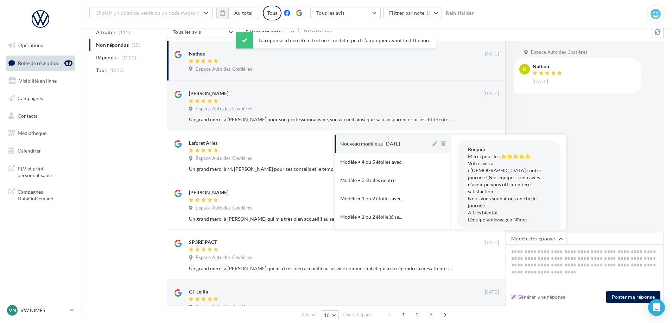
click at [400, 146] on div "Nouveau modèle au [DATE]" at bounding box center [370, 143] width 60 height 7
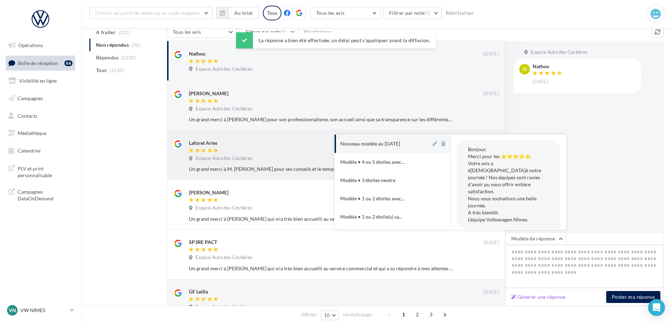
type textarea "**********"
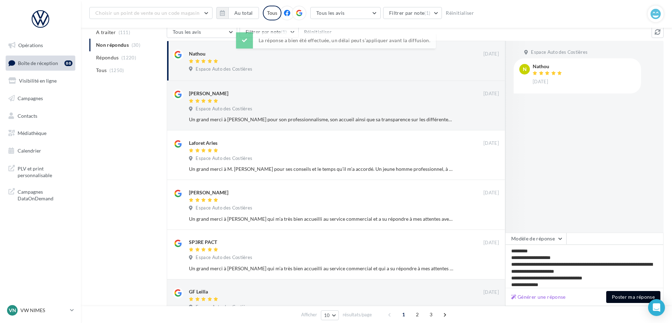
click at [634, 297] on button "Poster ma réponse" at bounding box center [633, 297] width 54 height 12
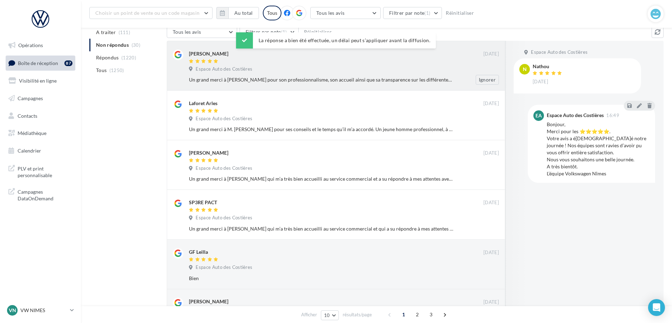
click at [408, 69] on div "Espace Auto des Costières" at bounding box center [344, 70] width 310 height 8
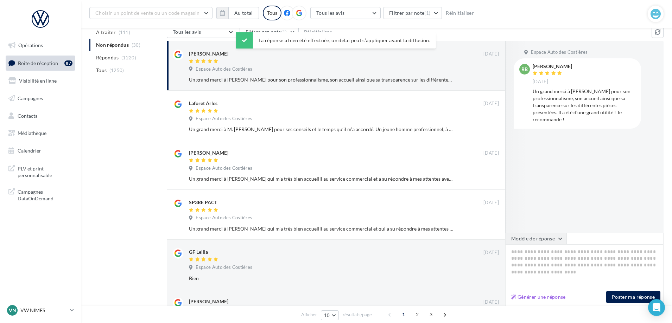
click at [547, 245] on button "Modèle de réponse" at bounding box center [535, 239] width 61 height 12
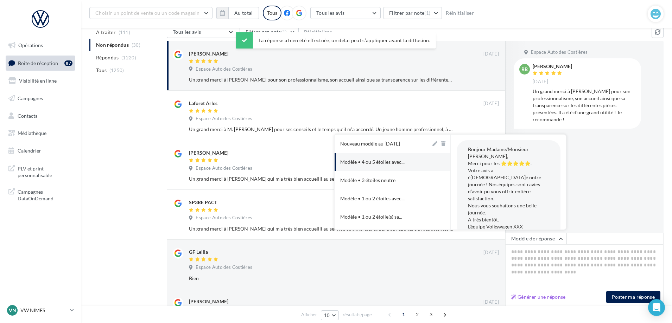
click at [396, 141] on div "Nouveau modèle au [DATE]" at bounding box center [370, 143] width 60 height 7
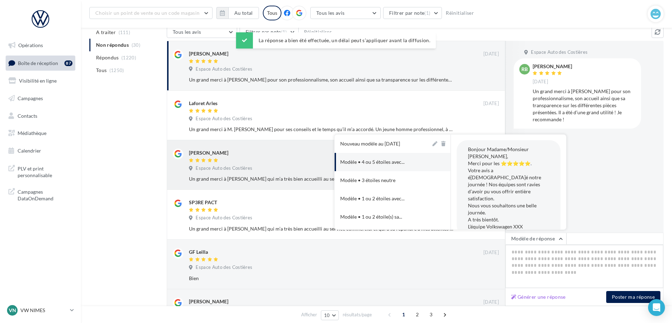
type textarea "**********"
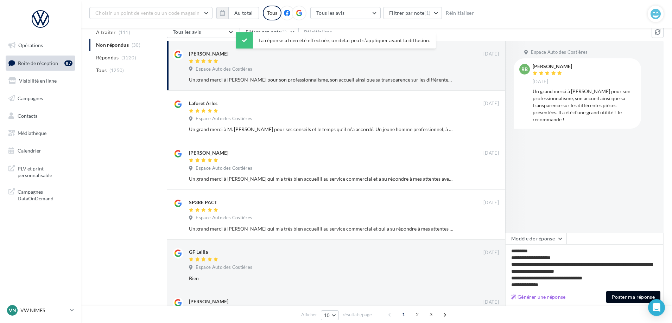
click at [630, 292] on button "Poster ma réponse" at bounding box center [633, 297] width 54 height 12
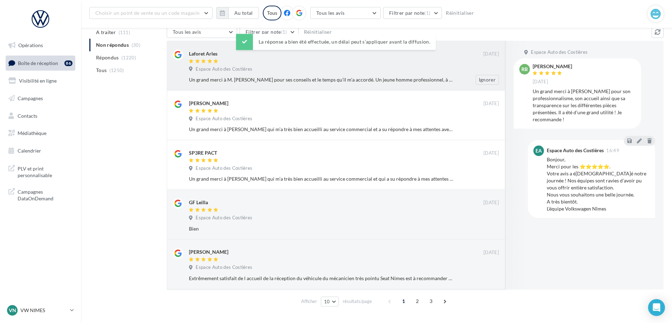
click at [405, 68] on div "Espace Auto des Costières" at bounding box center [344, 70] width 310 height 8
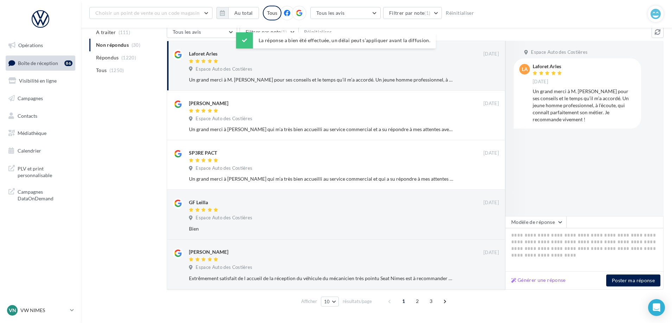
drag, startPoint x: 550, startPoint y: 222, endPoint x: 529, endPoint y: 215, distance: 22.3
click at [549, 221] on button "Modèle de réponse" at bounding box center [535, 222] width 61 height 12
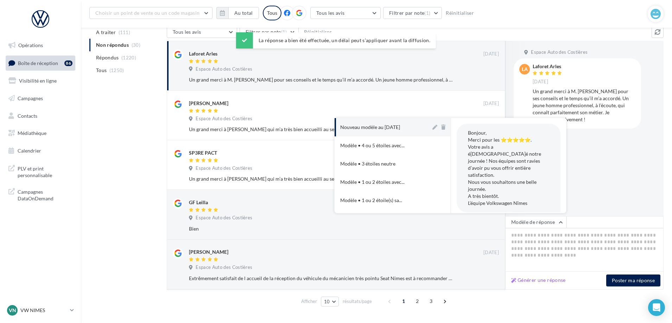
click at [376, 127] on div "Nouveau modèle au [DATE]" at bounding box center [370, 127] width 60 height 7
type textarea "**********"
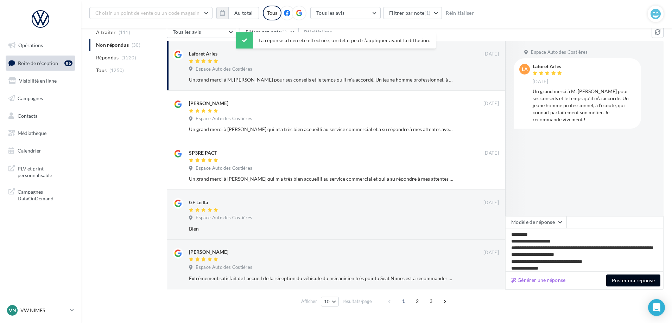
click at [624, 283] on button "Poster ma réponse" at bounding box center [633, 281] width 54 height 12
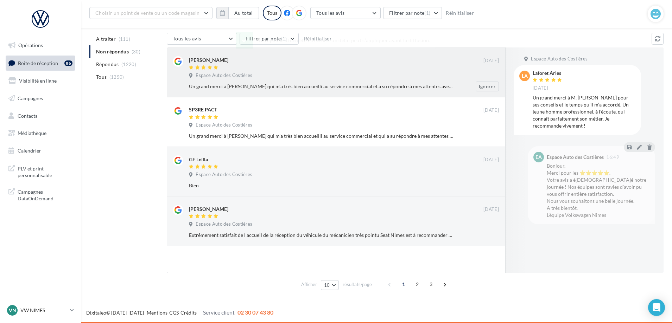
scroll to position [69, 0]
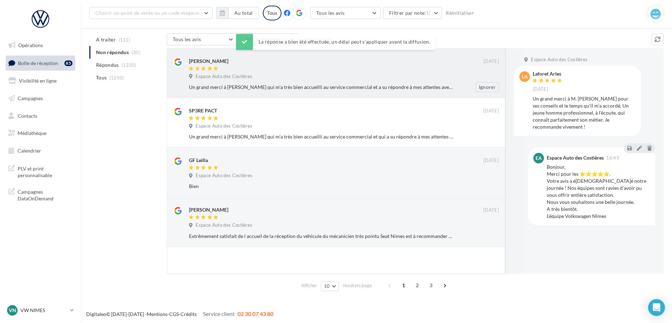
click at [417, 74] on div "Espace Auto des Costières" at bounding box center [344, 78] width 310 height 8
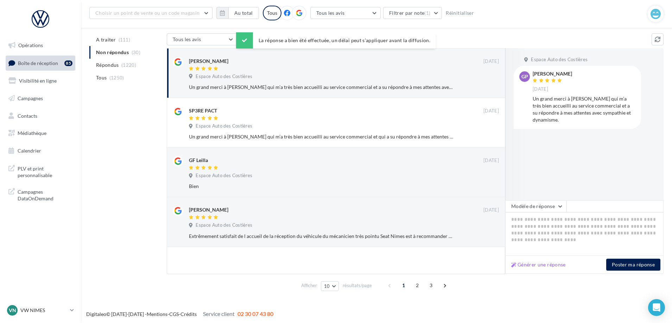
drag, startPoint x: 542, startPoint y: 206, endPoint x: 537, endPoint y: 199, distance: 8.0
click at [542, 205] on button "Modèle de réponse" at bounding box center [535, 207] width 61 height 12
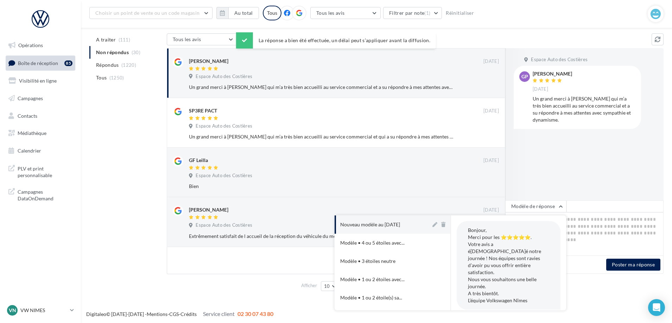
click at [410, 224] on button "Nouveau modèle au [DATE]" at bounding box center [383, 225] width 96 height 18
type textarea "**********"
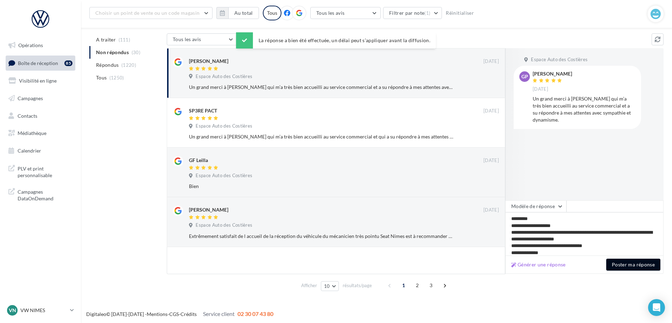
click at [638, 267] on button "Poster ma réponse" at bounding box center [633, 265] width 54 height 12
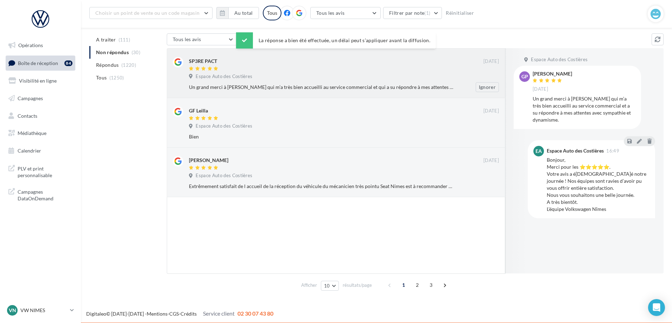
drag, startPoint x: 366, startPoint y: 92, endPoint x: 371, endPoint y: 96, distance: 5.7
click at [367, 92] on div "Un grand merci à [PERSON_NAME] qui m’a très bien accueilli au service commercia…" at bounding box center [347, 87] width 316 height 10
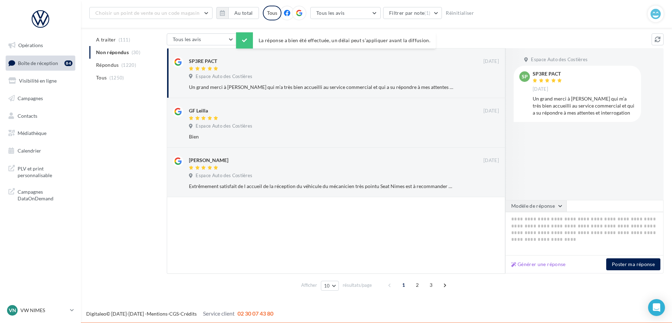
click at [528, 210] on button "Modèle de réponse" at bounding box center [535, 206] width 61 height 12
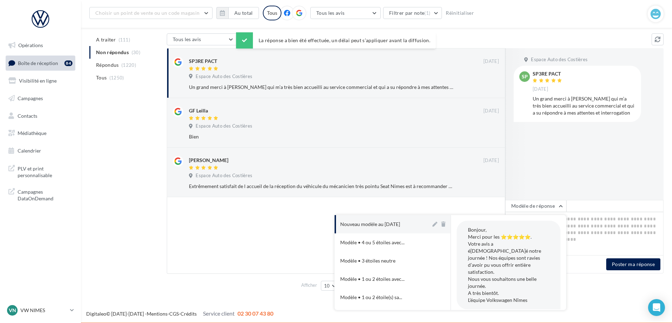
click at [391, 231] on button "Nouveau modèle au [DATE]" at bounding box center [383, 224] width 96 height 18
type textarea "**********"
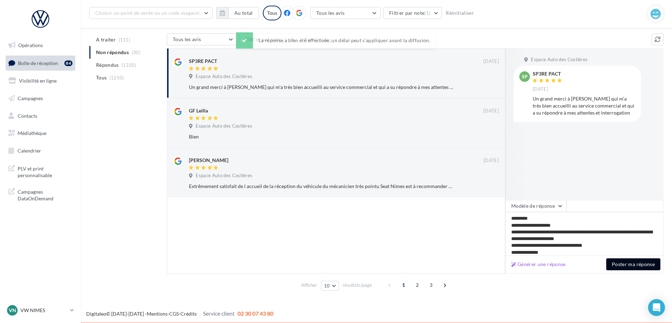
drag, startPoint x: 625, startPoint y: 265, endPoint x: 622, endPoint y: 252, distance: 13.8
click at [625, 265] on button "Poster ma réponse" at bounding box center [633, 265] width 54 height 12
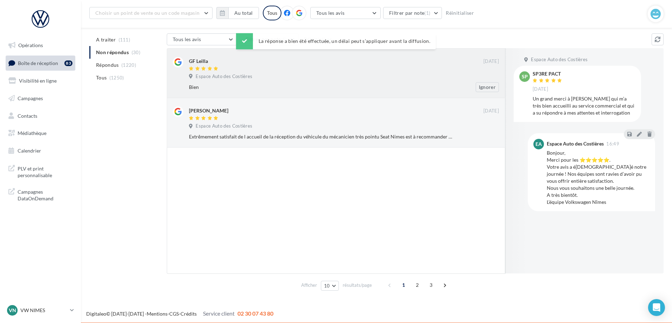
click at [434, 89] on div "Bien" at bounding box center [321, 87] width 264 height 7
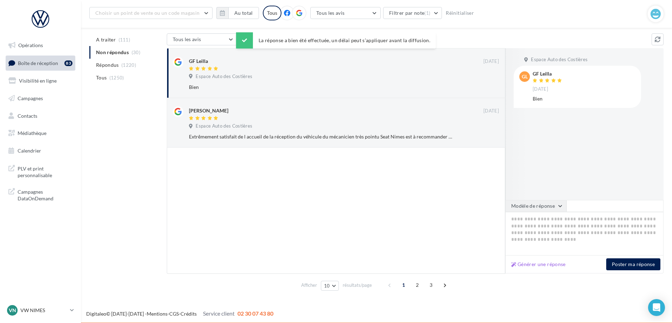
click at [550, 209] on button "Modèle de réponse" at bounding box center [535, 206] width 61 height 12
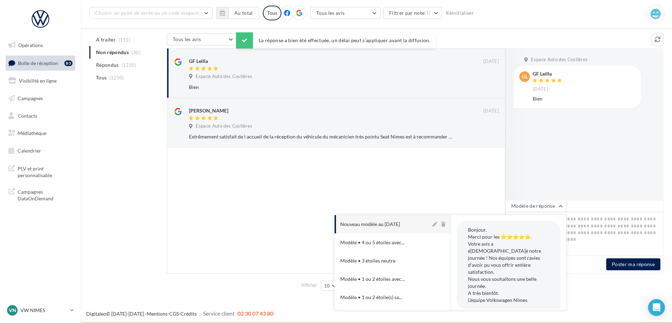
click at [375, 227] on div "Nouveau modèle au [DATE]" at bounding box center [370, 224] width 60 height 7
type textarea "**********"
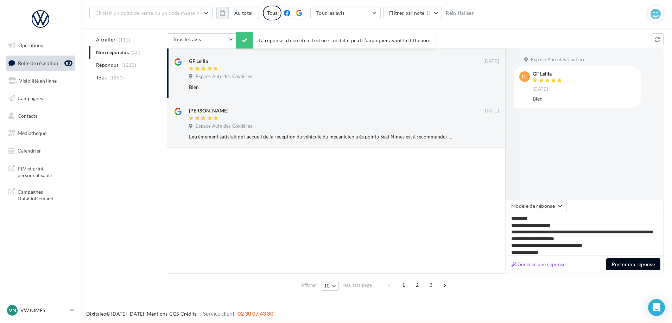
click at [622, 264] on button "Poster ma réponse" at bounding box center [633, 265] width 54 height 12
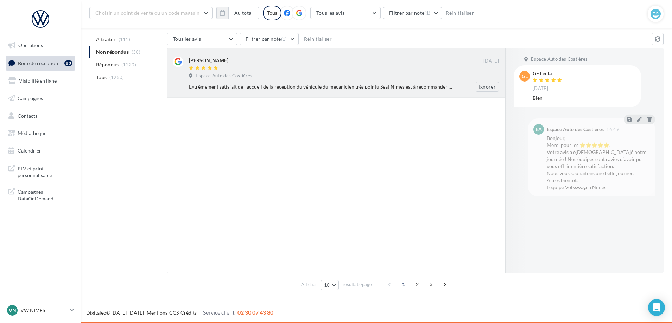
click at [332, 67] on div at bounding box center [336, 68] width 295 height 6
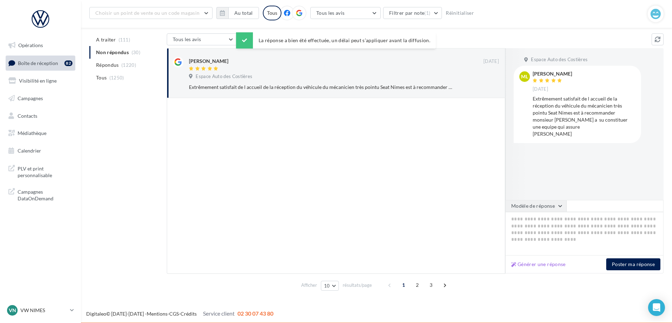
click at [534, 211] on button "Modèle de réponse" at bounding box center [535, 206] width 61 height 12
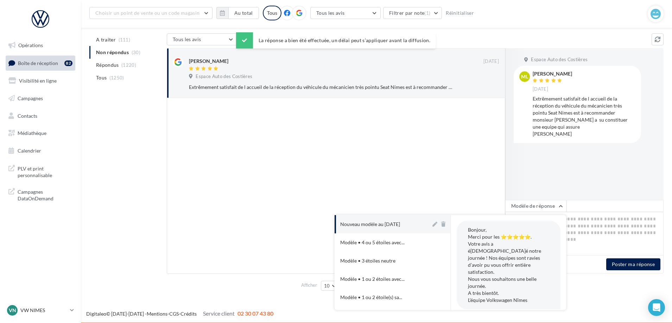
click at [412, 218] on button "Nouveau modèle au [DATE]" at bounding box center [383, 224] width 96 height 18
type textarea "**********"
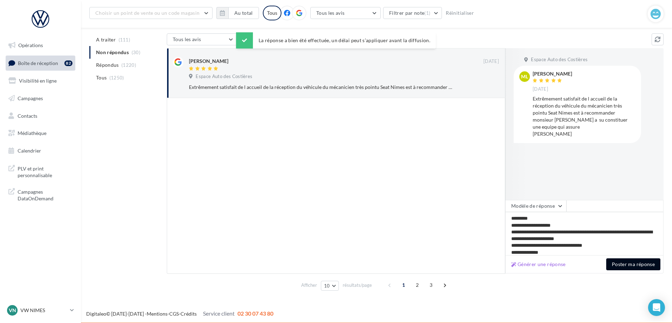
click at [624, 259] on button "Poster ma réponse" at bounding box center [633, 265] width 54 height 12
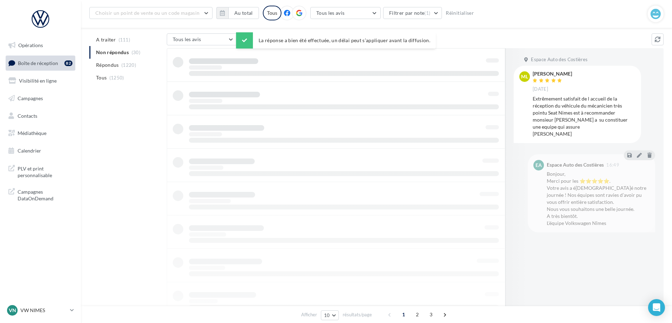
scroll to position [11, 0]
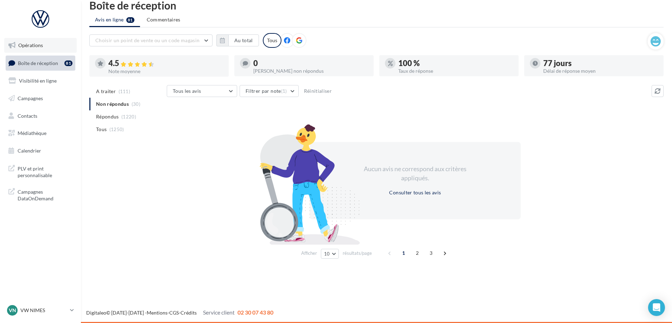
click at [38, 44] on span "Opérations" at bounding box center [30, 45] width 25 height 6
